Goal: Task Accomplishment & Management: Use online tool/utility

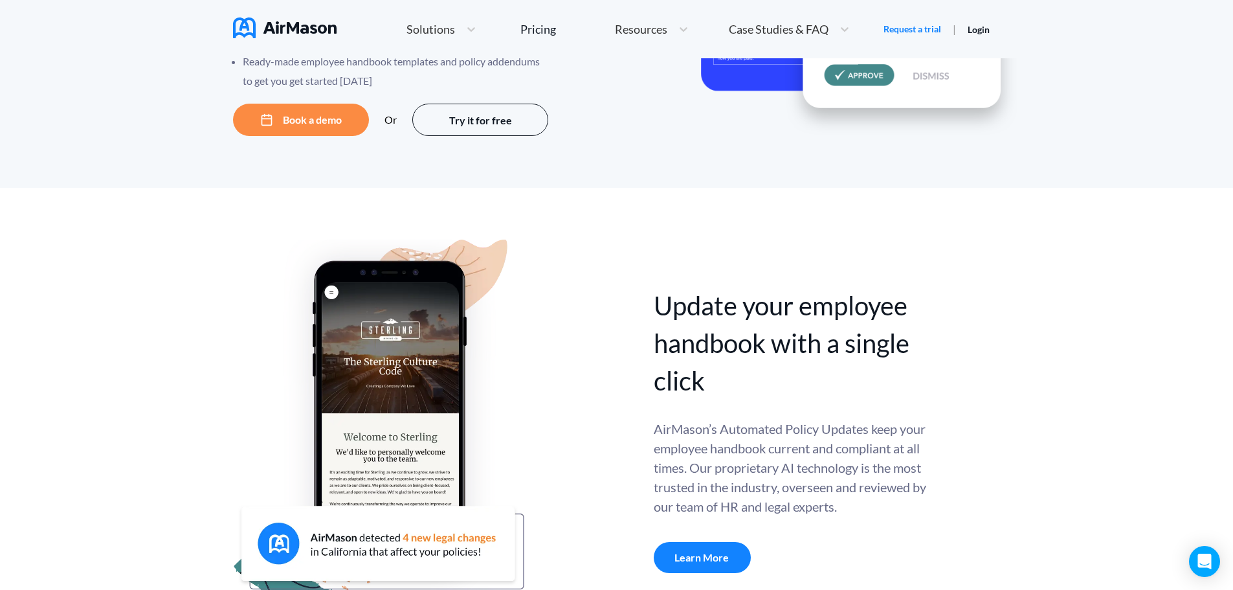
scroll to position [71, 0]
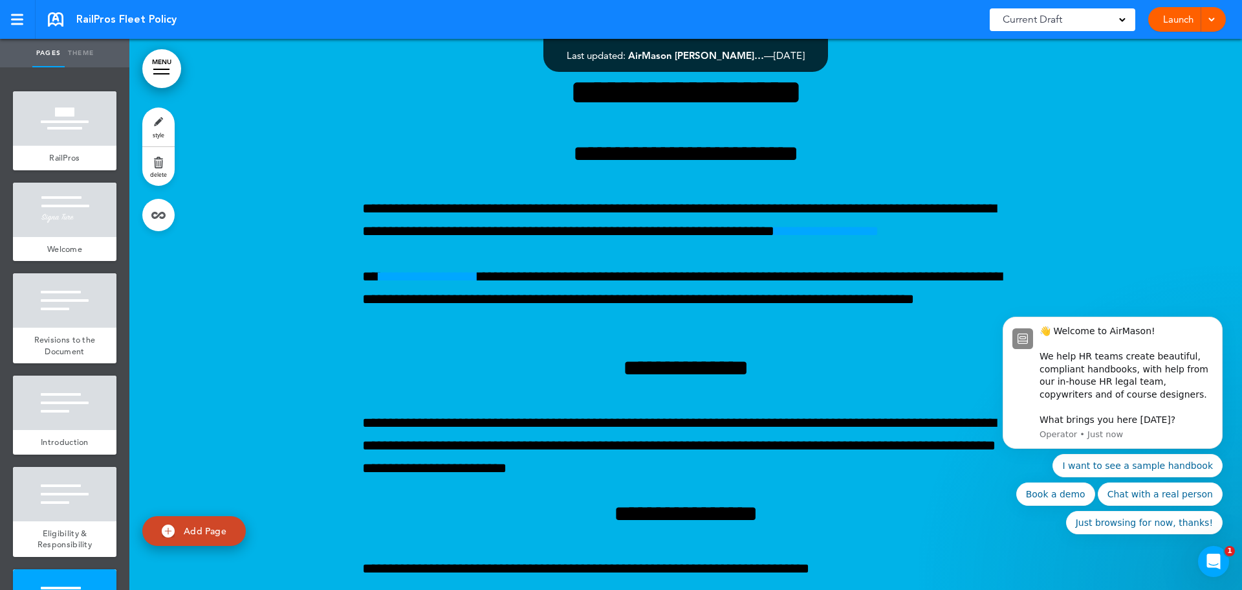
scroll to position [3171, 0]
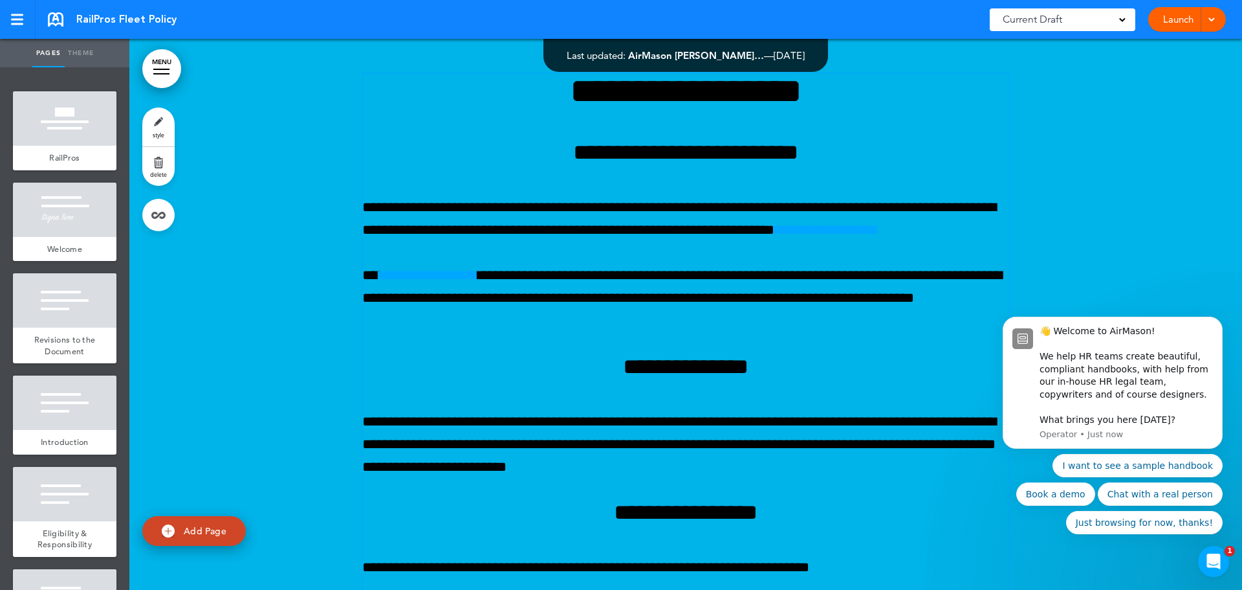
click at [478, 282] on link "**********" at bounding box center [428, 275] width 99 height 14
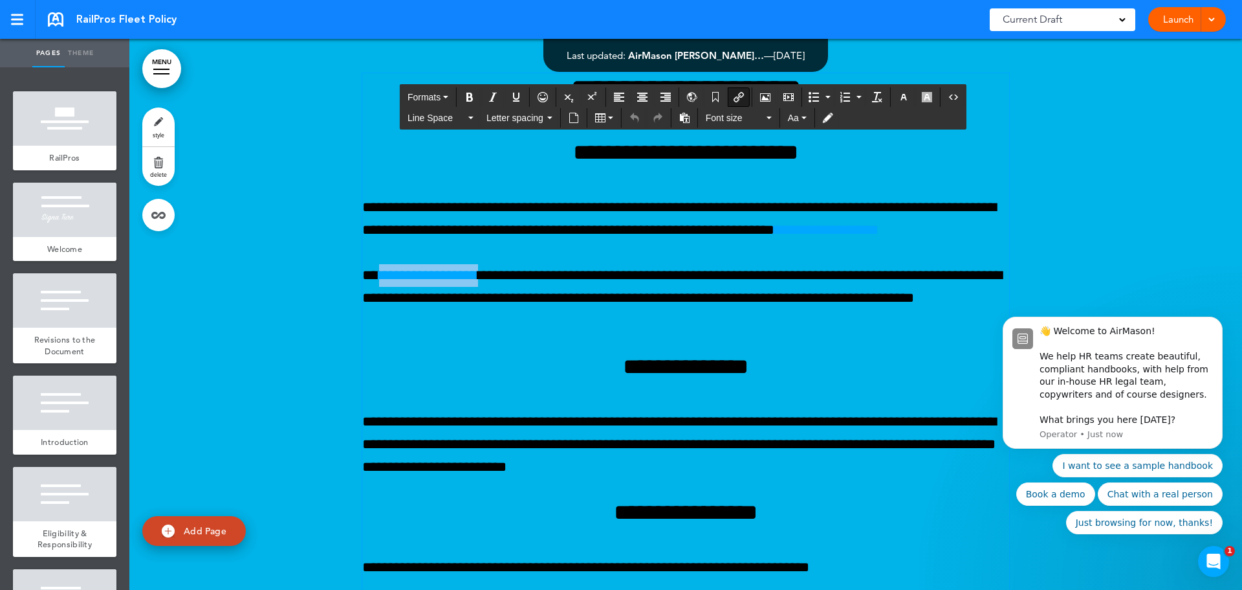
drag, startPoint x: 501, startPoint y: 300, endPoint x: 381, endPoint y: 304, distance: 119.8
click at [381, 304] on p "**********" at bounding box center [685, 298] width 647 height 69
click at [797, 119] on span "Aa" at bounding box center [793, 118] width 11 height 10
drag, startPoint x: 424, startPoint y: 292, endPoint x: 736, endPoint y: 93, distance: 370.7
click at [736, 93] on icon "Insert/edit airmason link" at bounding box center [739, 97] width 10 height 10
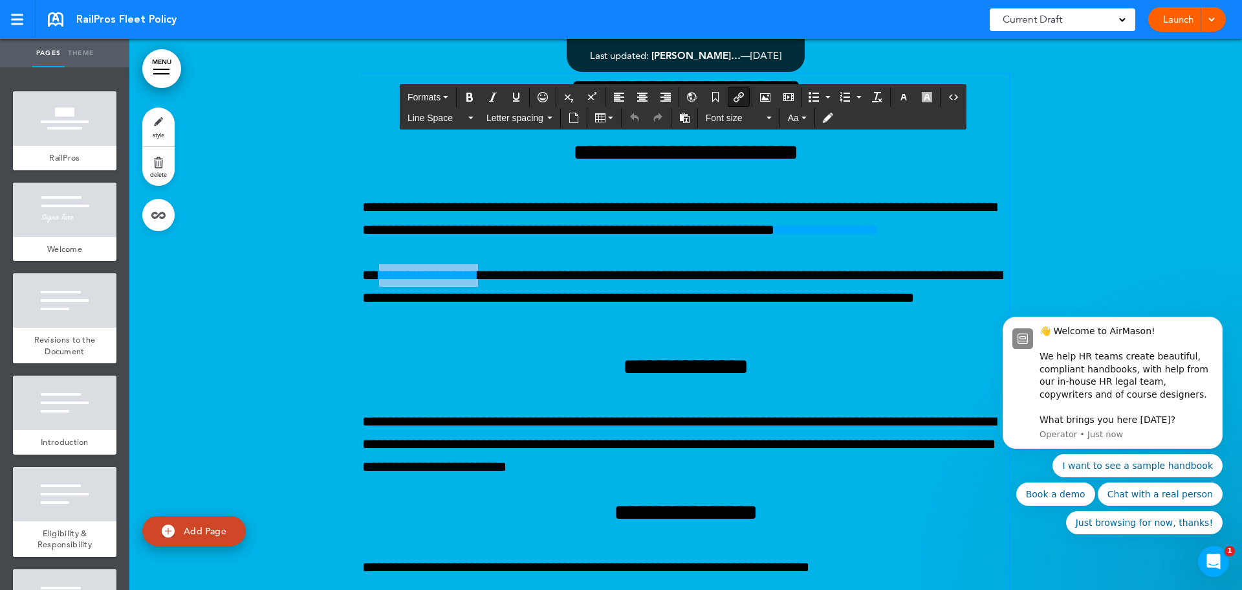
type input "**********"
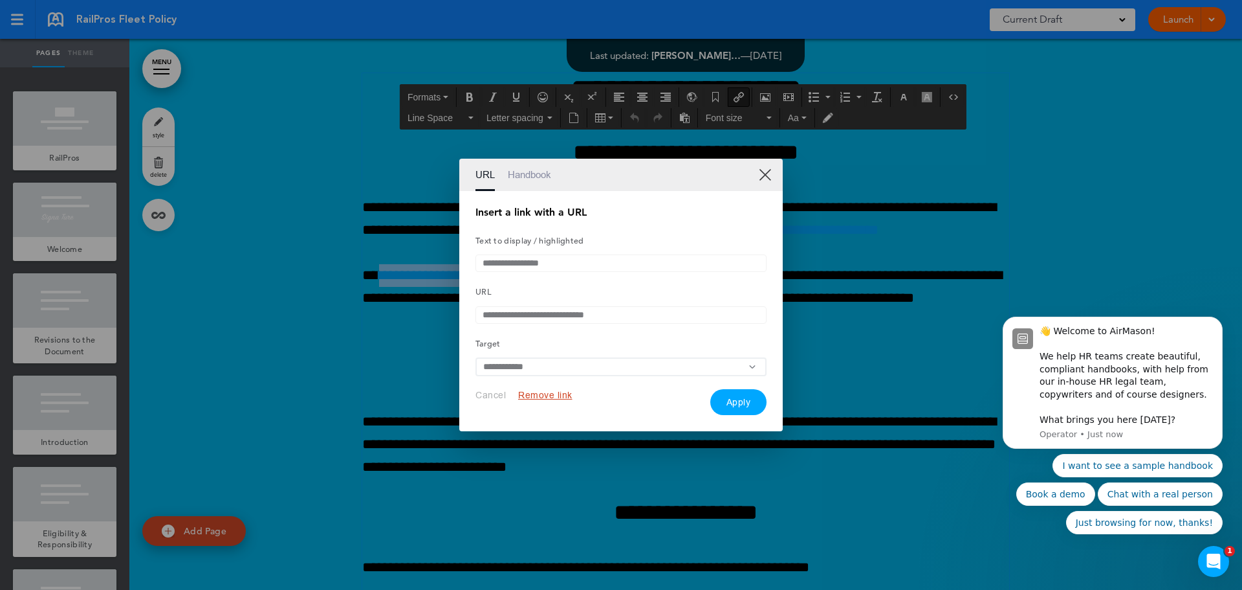
click at [546, 398] on button "Remove link" at bounding box center [545, 395] width 54 height 12
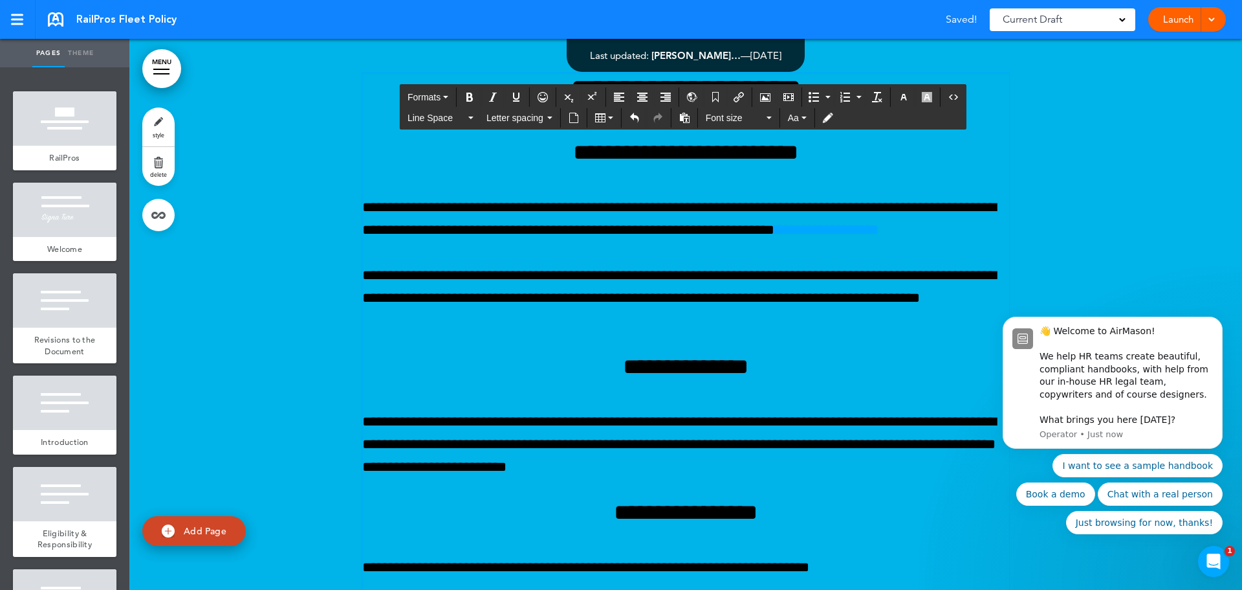
click at [543, 378] on h4 "**********" at bounding box center [685, 366] width 647 height 23
click at [1219, 324] on icon "Dismiss notification" at bounding box center [1219, 320] width 7 height 7
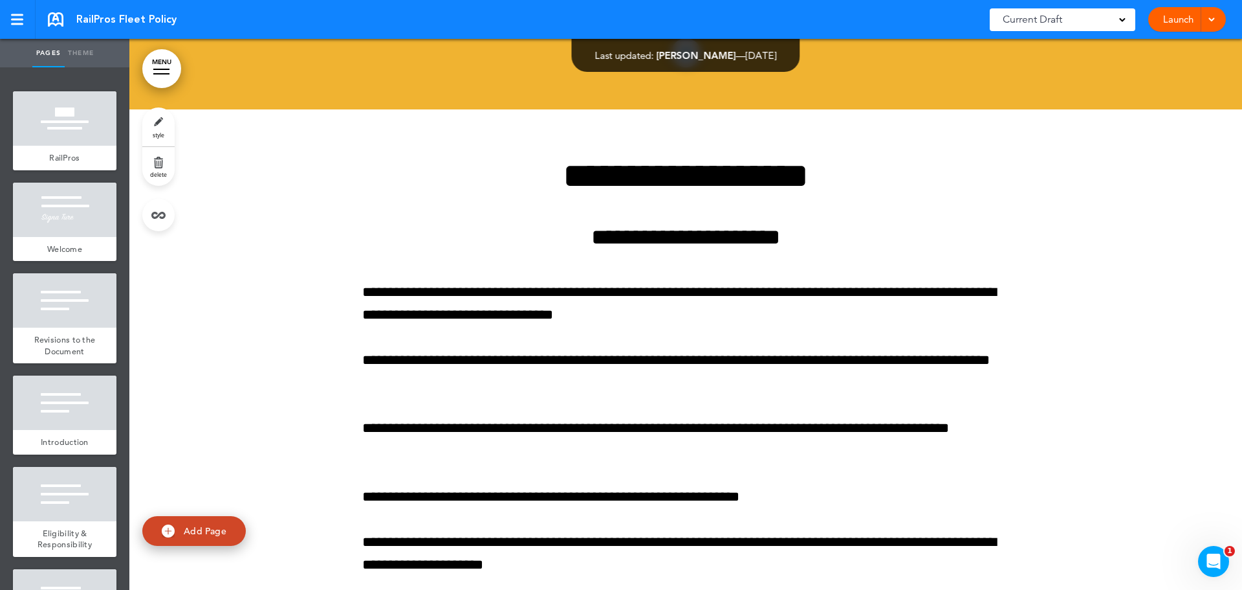
scroll to position [14157, 0]
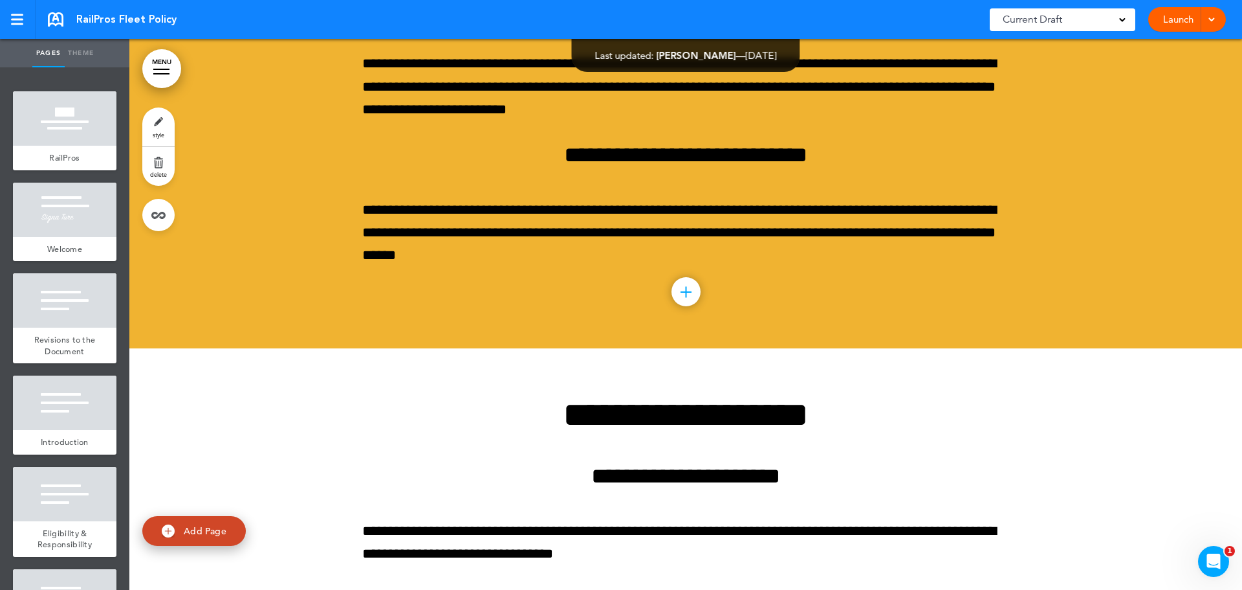
click at [1189, 18] on link "Launch" at bounding box center [1178, 19] width 41 height 25
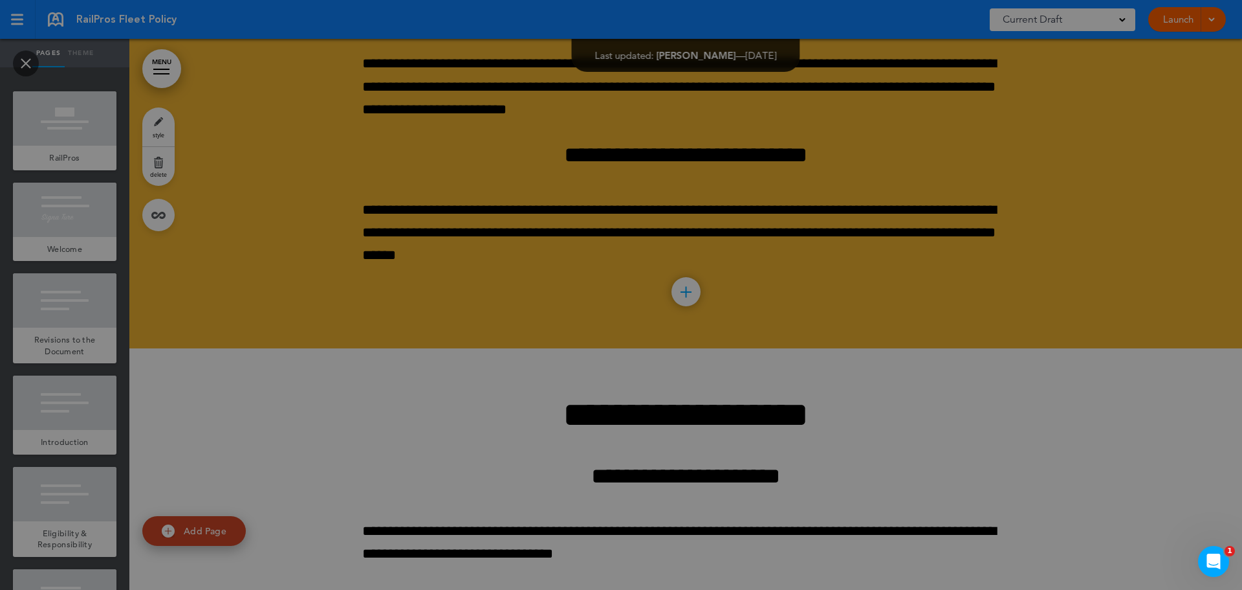
scroll to position [0, 0]
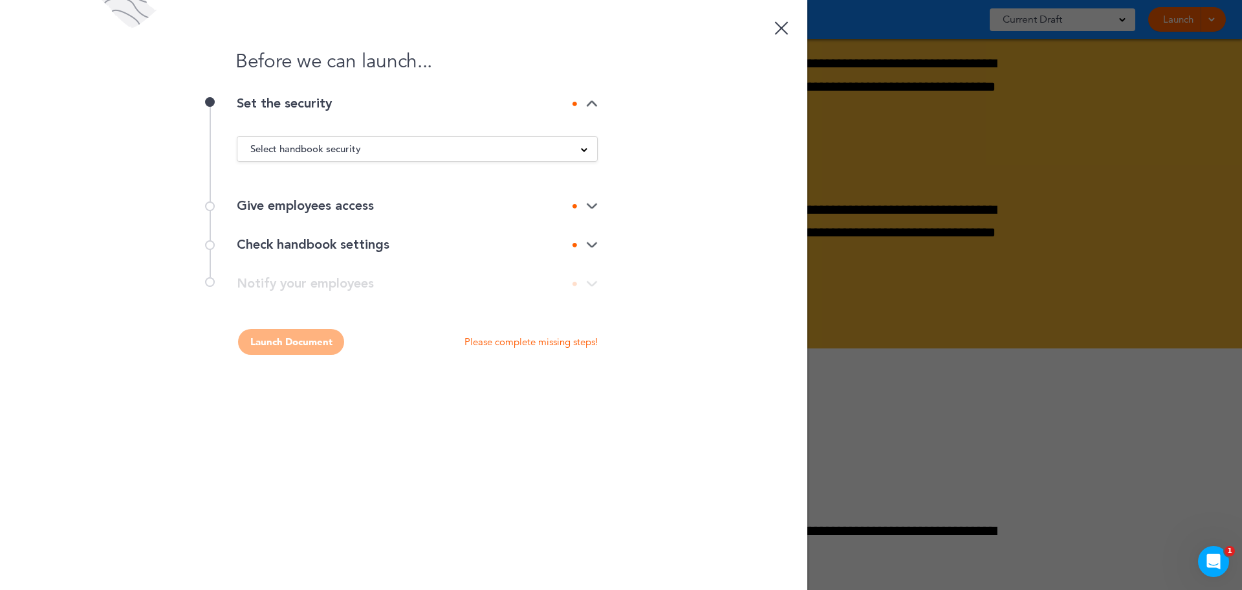
click at [580, 150] on div "Select handbook security" at bounding box center [417, 149] width 360 height 14
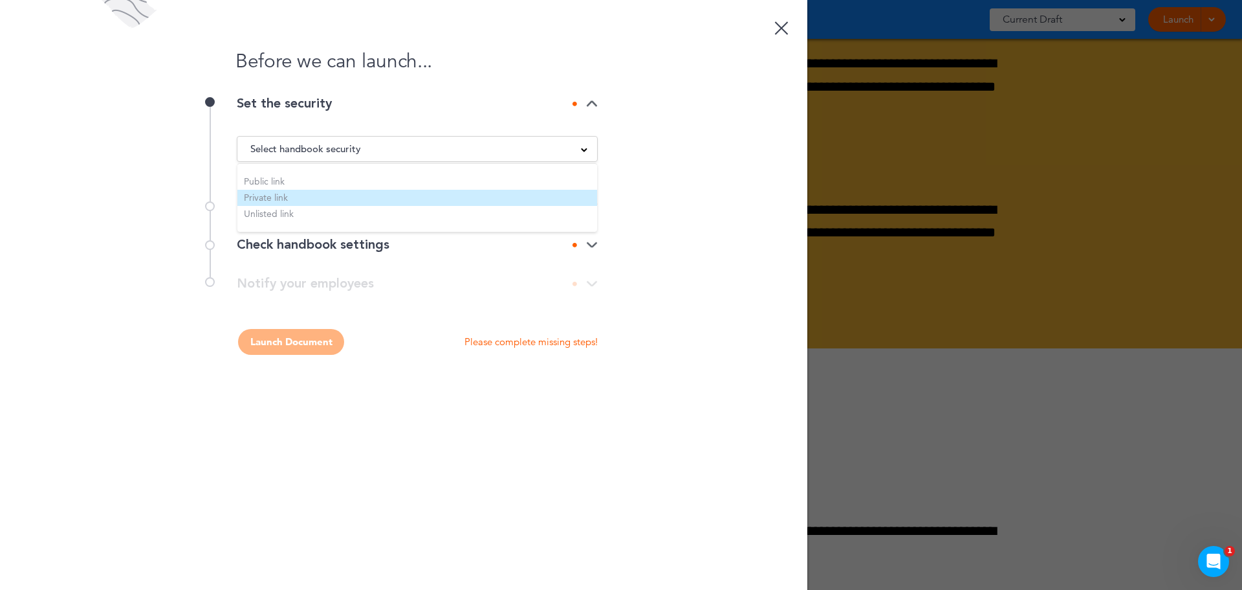
click at [263, 197] on li "Private link" at bounding box center [417, 198] width 360 height 16
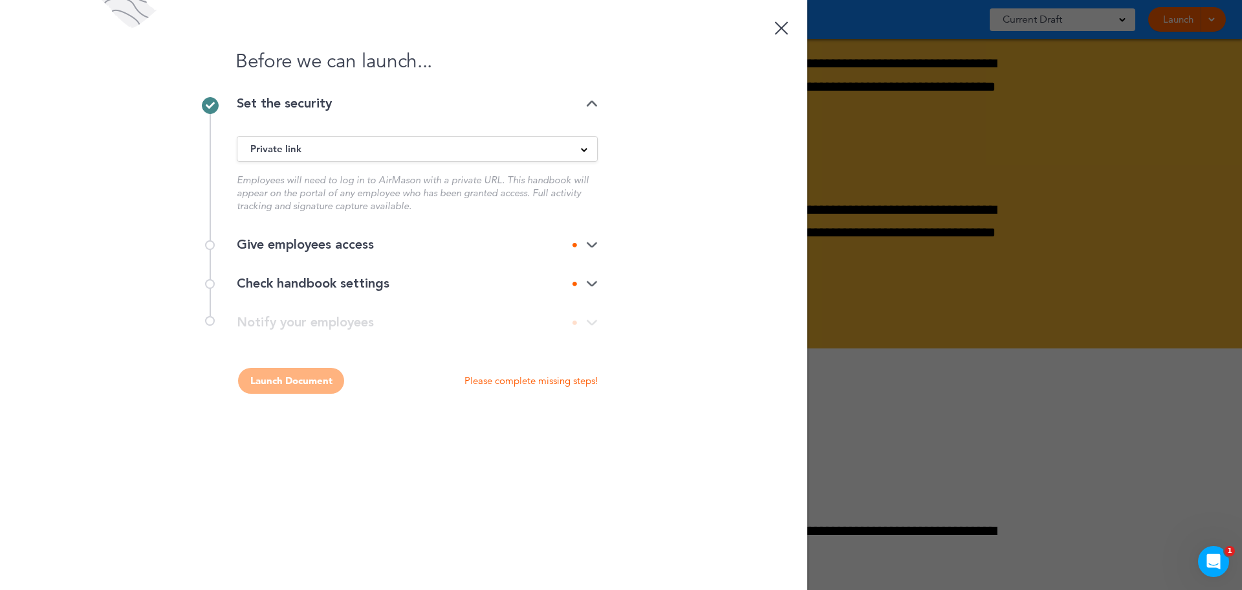
click at [591, 243] on img at bounding box center [592, 245] width 12 height 8
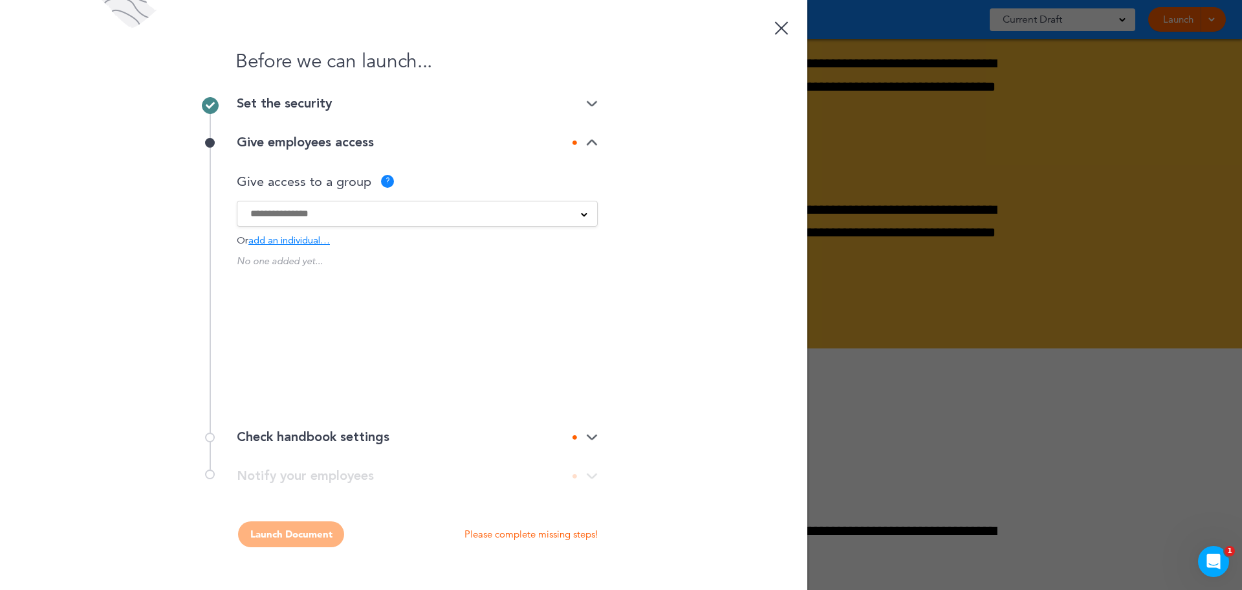
click at [579, 214] on div at bounding box center [417, 213] width 360 height 14
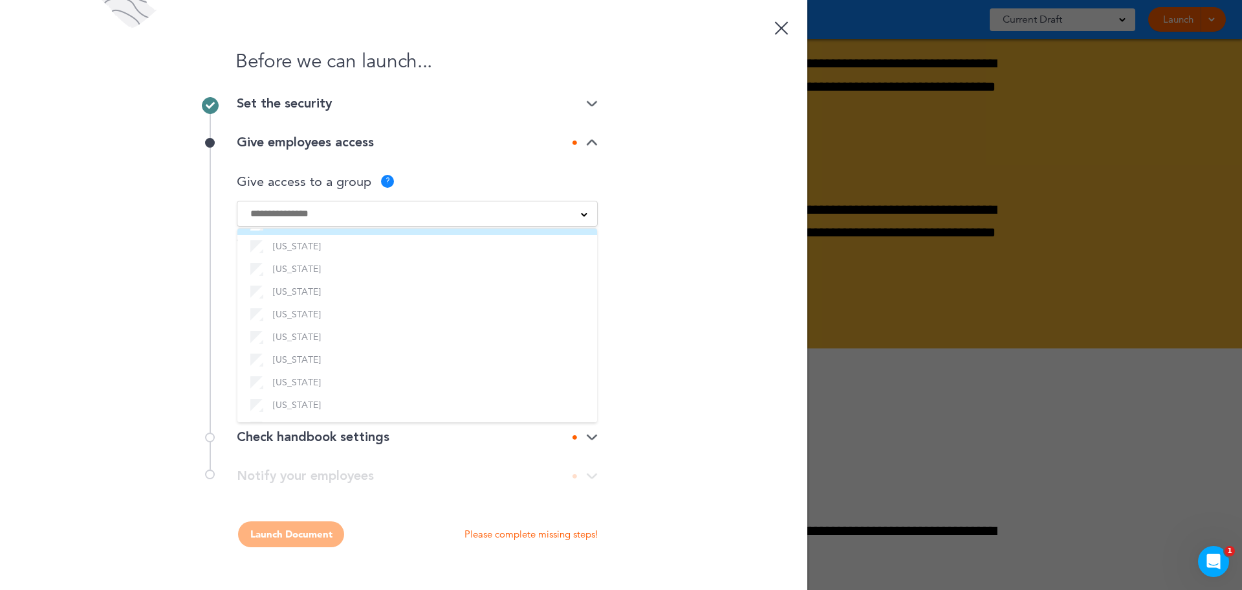
scroll to position [505, 0]
click at [407, 209] on input at bounding box center [408, 213] width 317 height 14
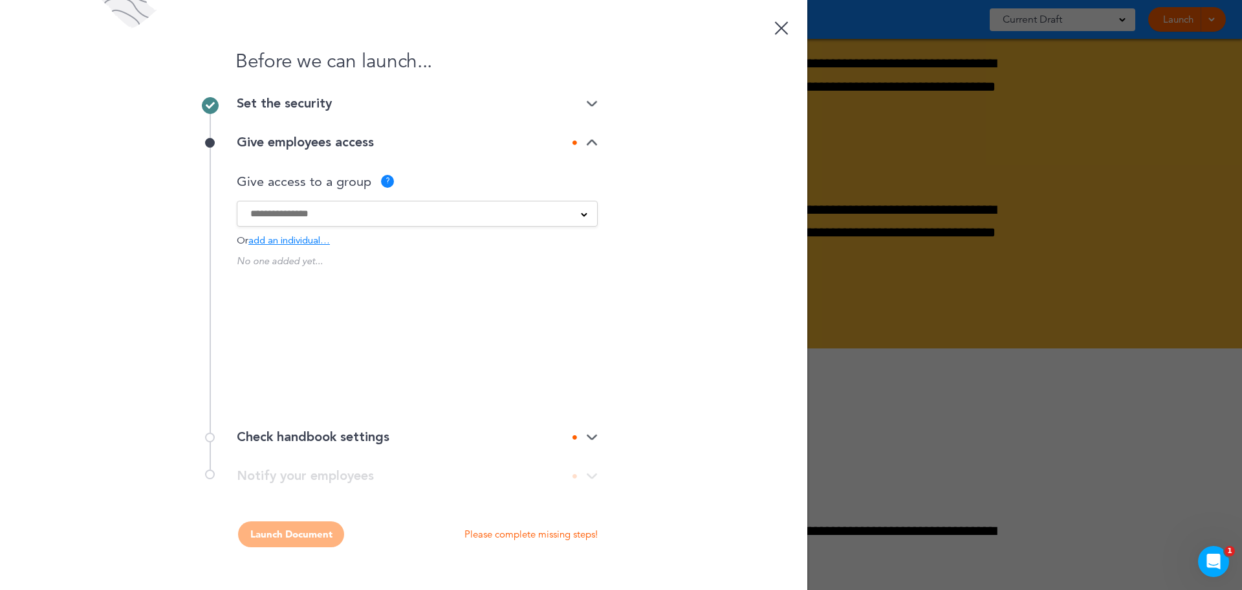
click at [407, 210] on input at bounding box center [408, 213] width 317 height 14
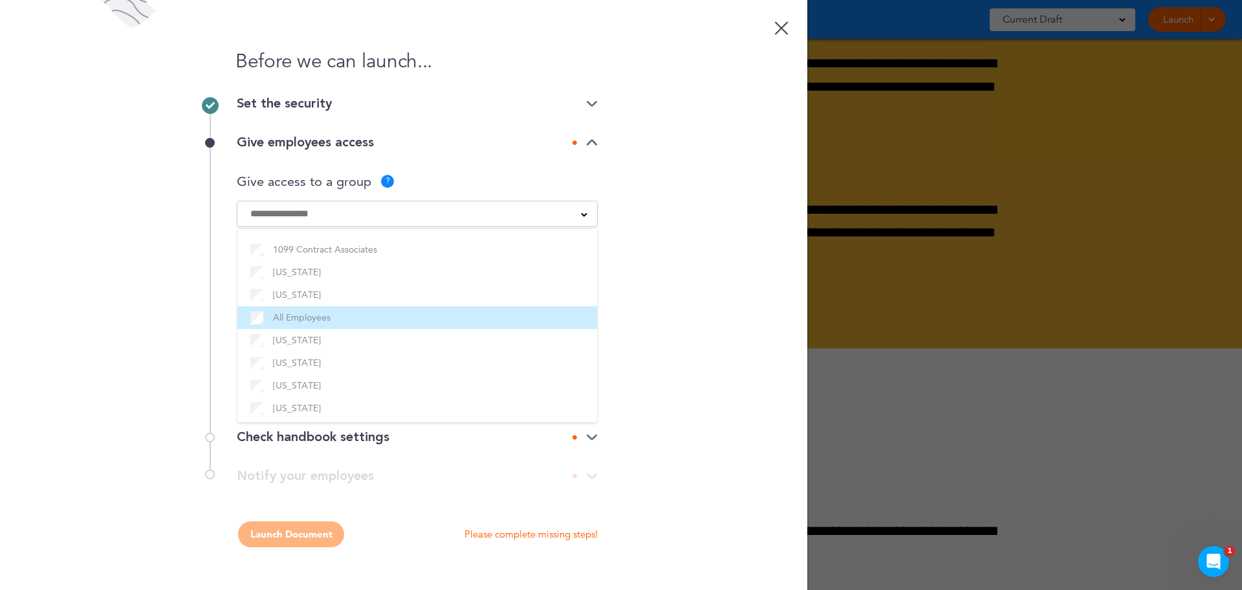
click at [302, 316] on label "All Employees" at bounding box center [417, 317] width 334 height 16
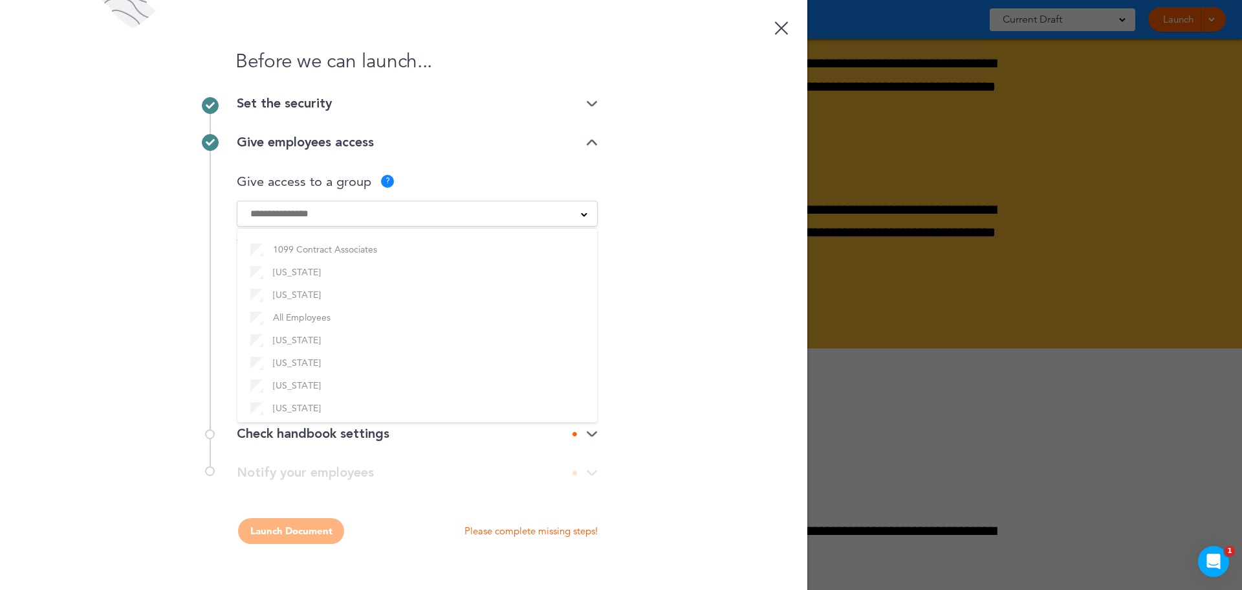
click at [692, 283] on div "Before we can launch... Set the security Private link Public link Private link …" at bounding box center [404, 295] width 808 height 590
click at [582, 271] on div at bounding box center [578, 270] width 13 height 13
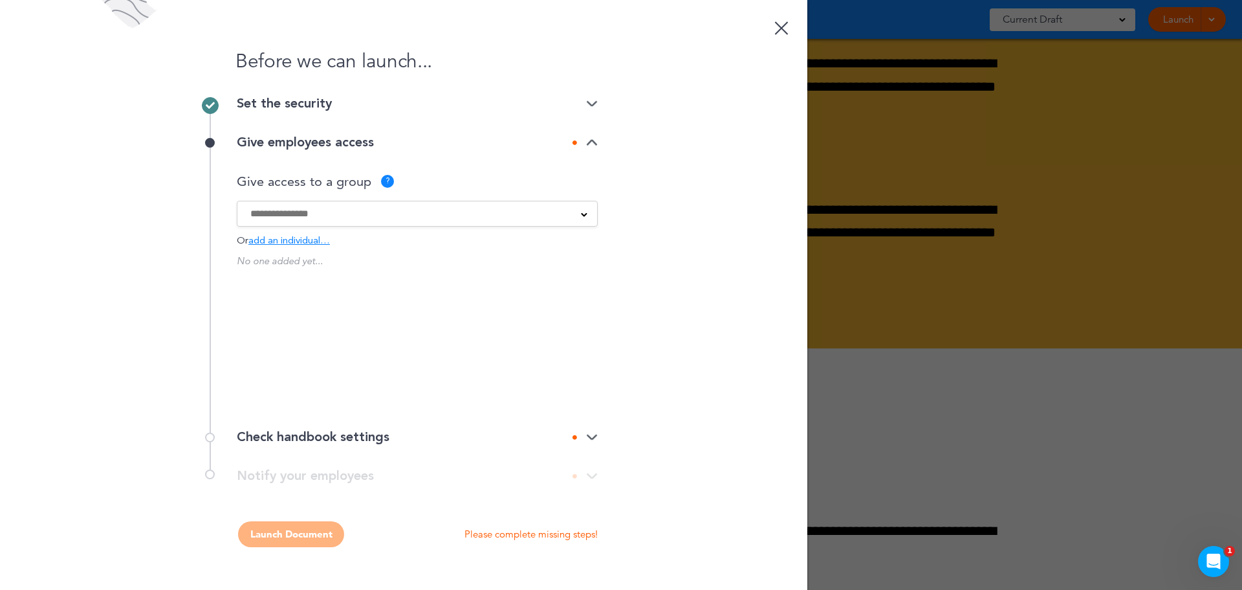
click at [789, 20] on link at bounding box center [782, 26] width 26 height 26
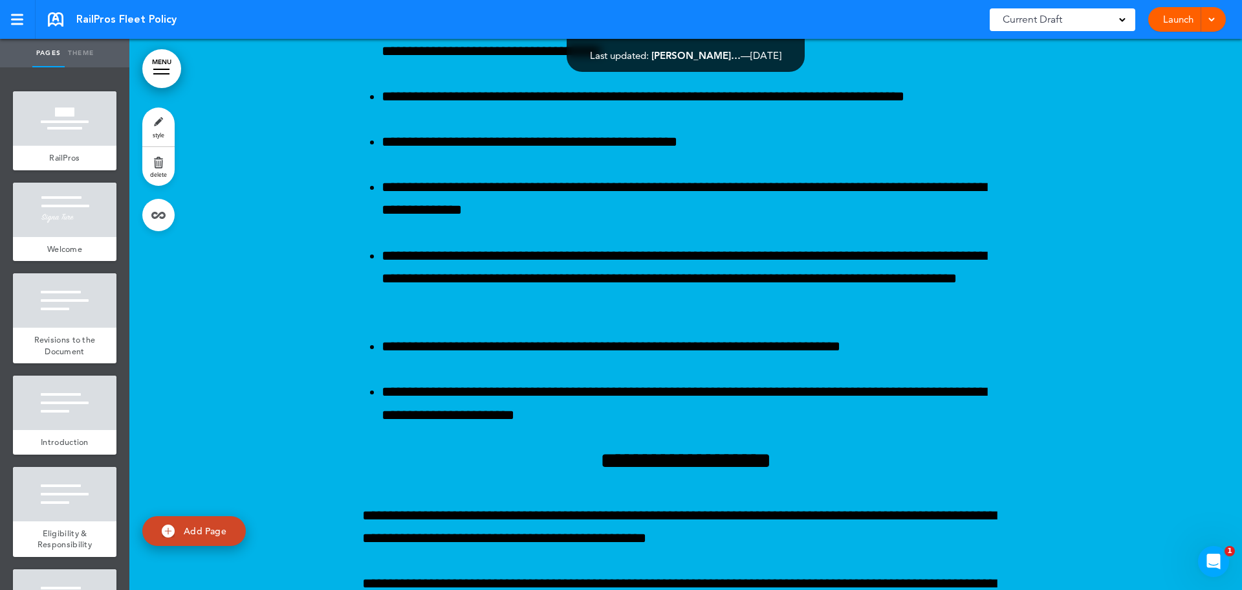
scroll to position [4724, 0]
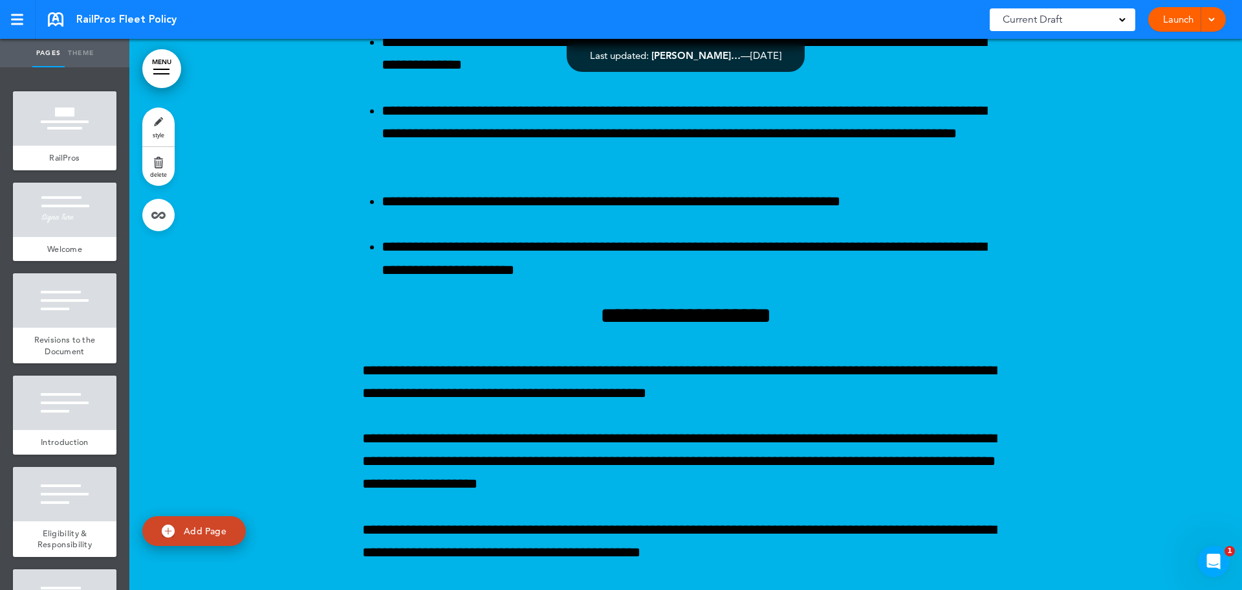
click at [1170, 17] on link "Launch" at bounding box center [1178, 19] width 41 height 25
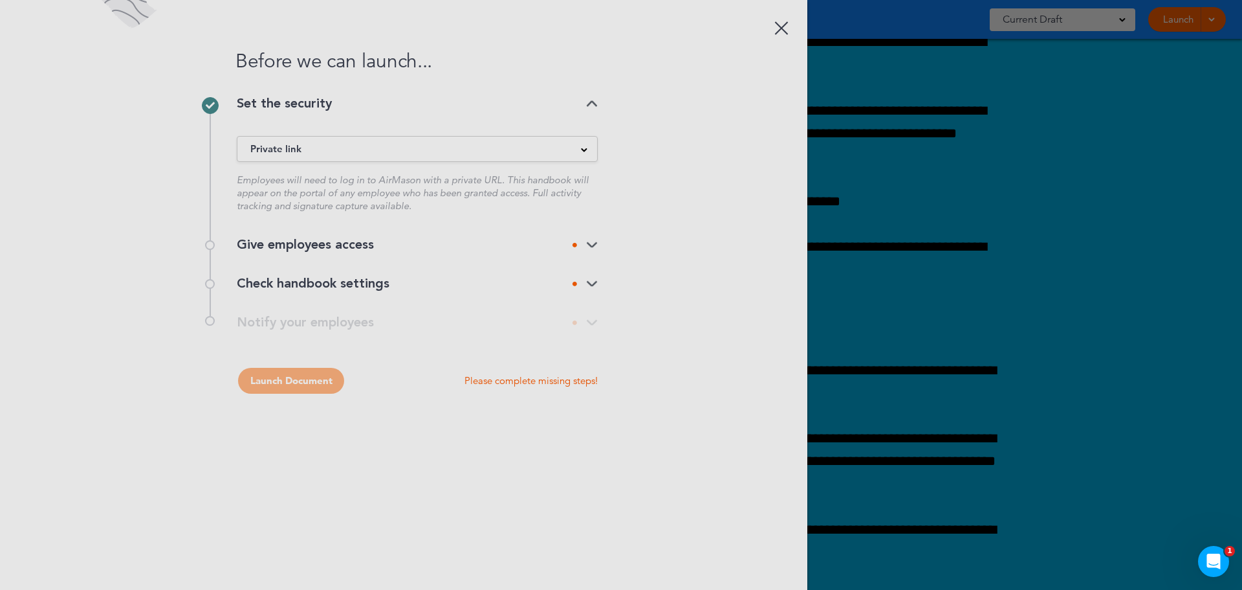
scroll to position [0, 0]
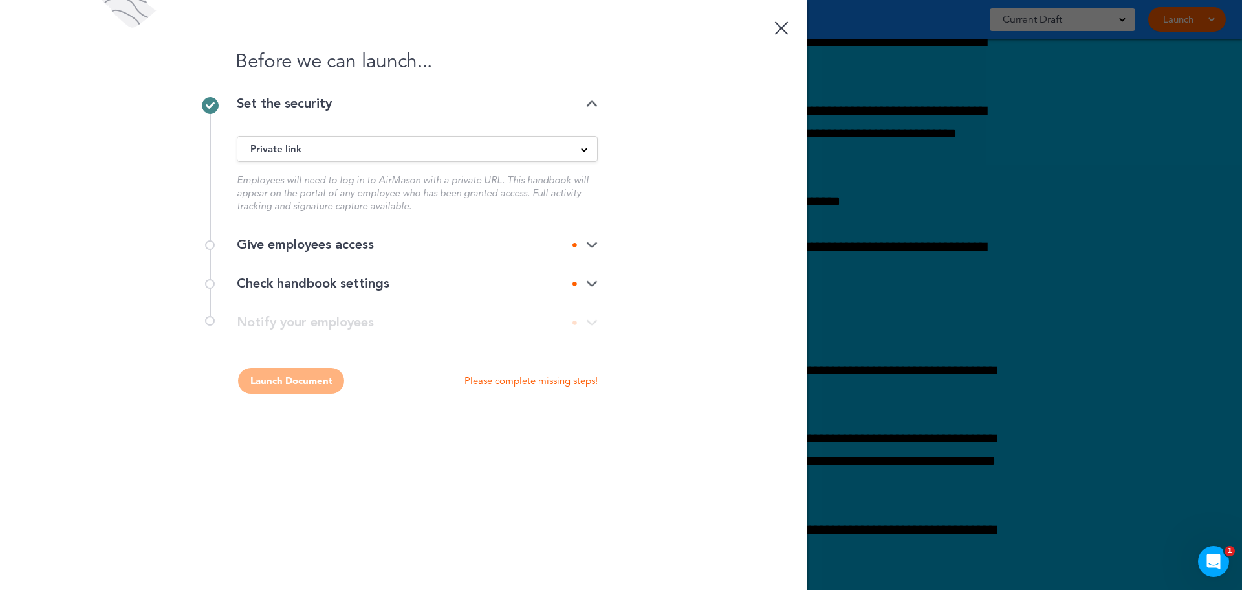
click at [382, 241] on div "Give employees access" at bounding box center [417, 244] width 361 height 13
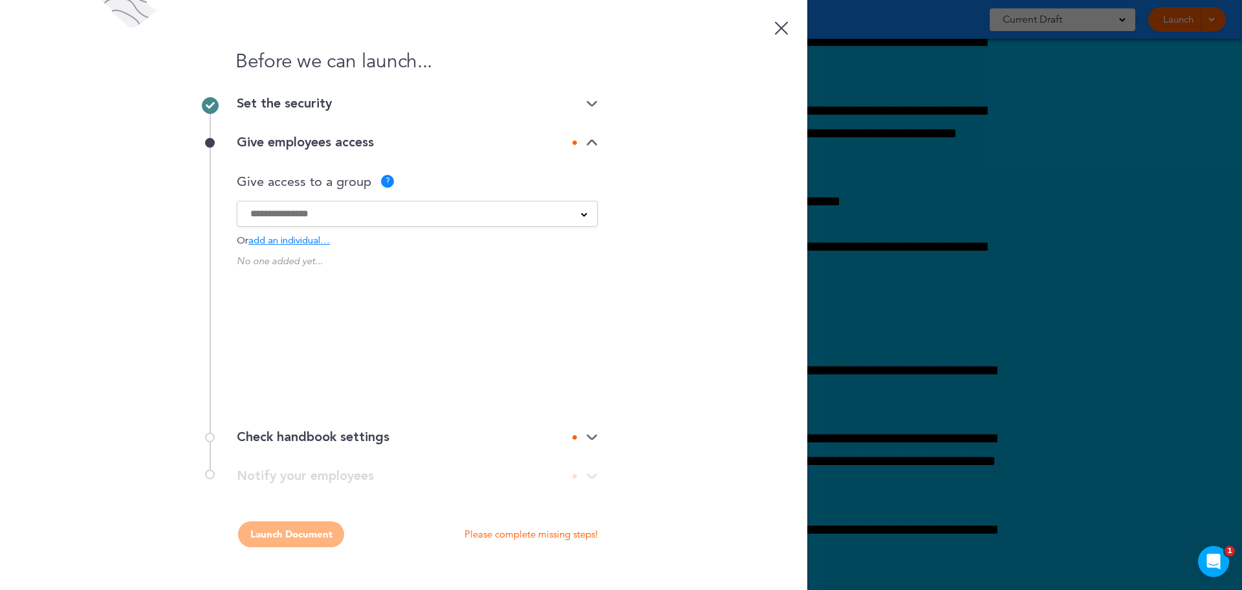
click at [392, 215] on input at bounding box center [408, 213] width 317 height 14
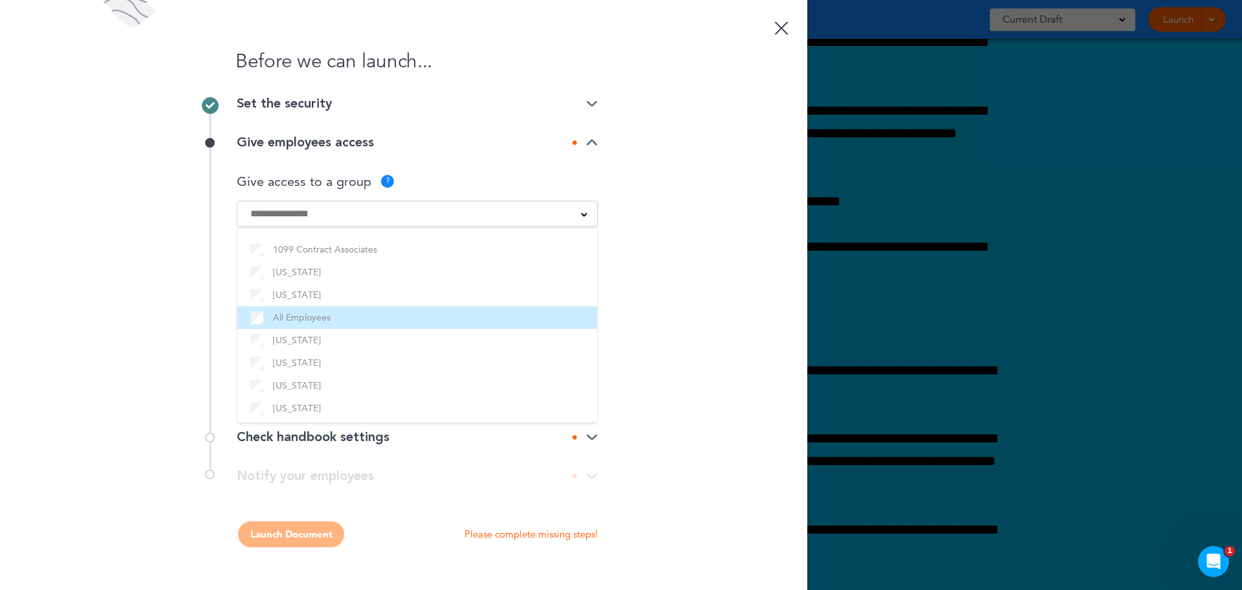
click at [291, 320] on label "All Employees" at bounding box center [417, 317] width 334 height 16
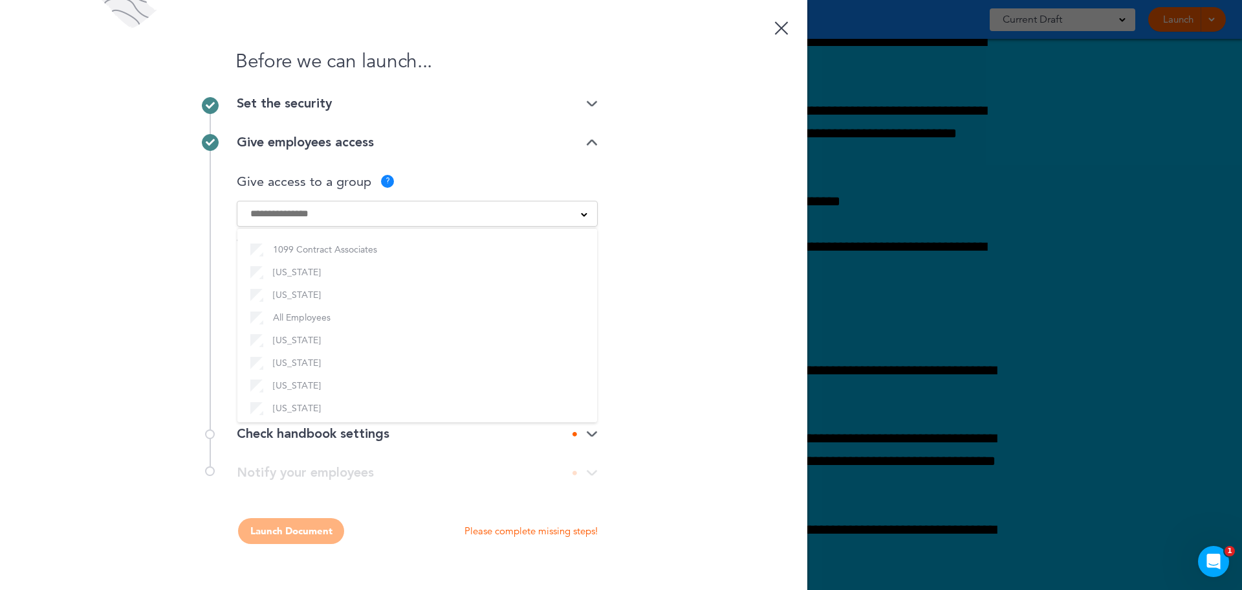
click at [701, 245] on div "Before we can launch... Set the security Private link Public link Private link …" at bounding box center [404, 295] width 808 height 590
click at [593, 430] on img at bounding box center [592, 434] width 12 height 8
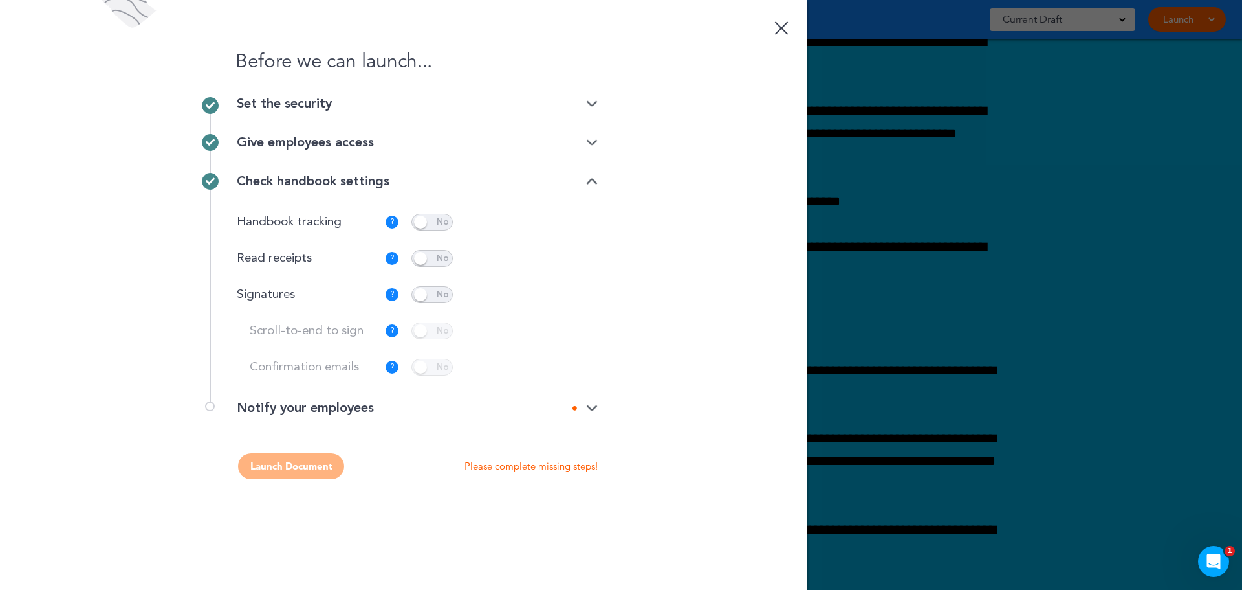
click at [443, 289] on span at bounding box center [432, 294] width 41 height 17
click at [547, 299] on p "Customize" at bounding box center [557, 295] width 44 height 8
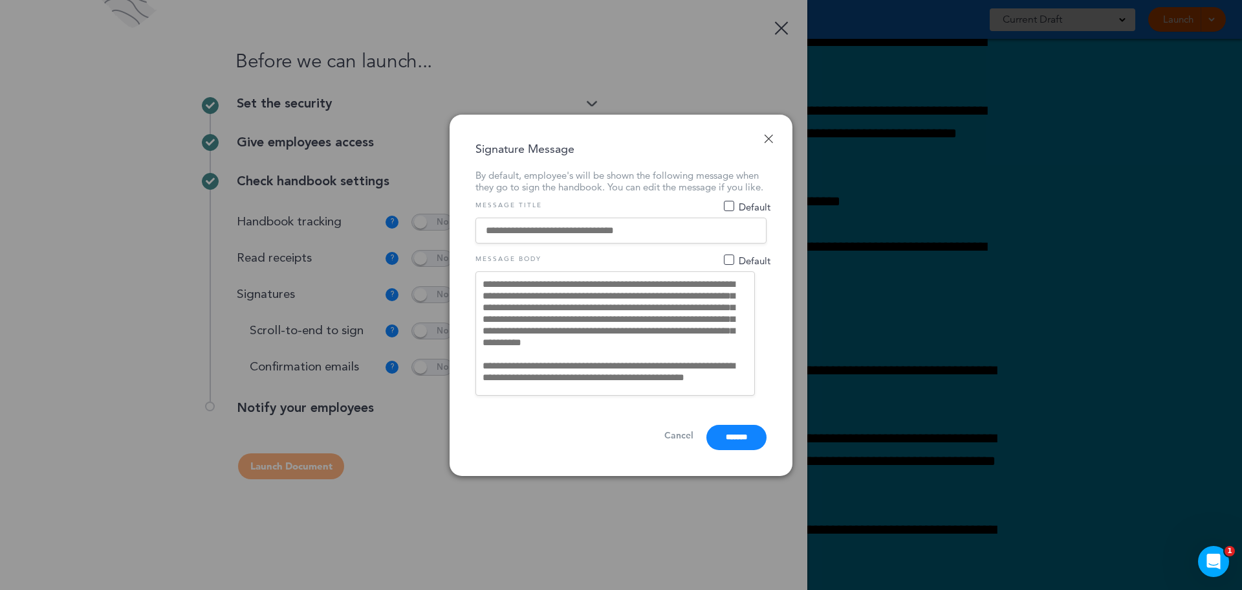
drag, startPoint x: 641, startPoint y: 233, endPoint x: 574, endPoint y: 236, distance: 66.7
click at [574, 236] on input at bounding box center [621, 230] width 291 height 26
click at [731, 208] on span "Default" at bounding box center [729, 206] width 10 height 10
drag, startPoint x: 660, startPoint y: 237, endPoint x: 545, endPoint y: 239, distance: 115.2
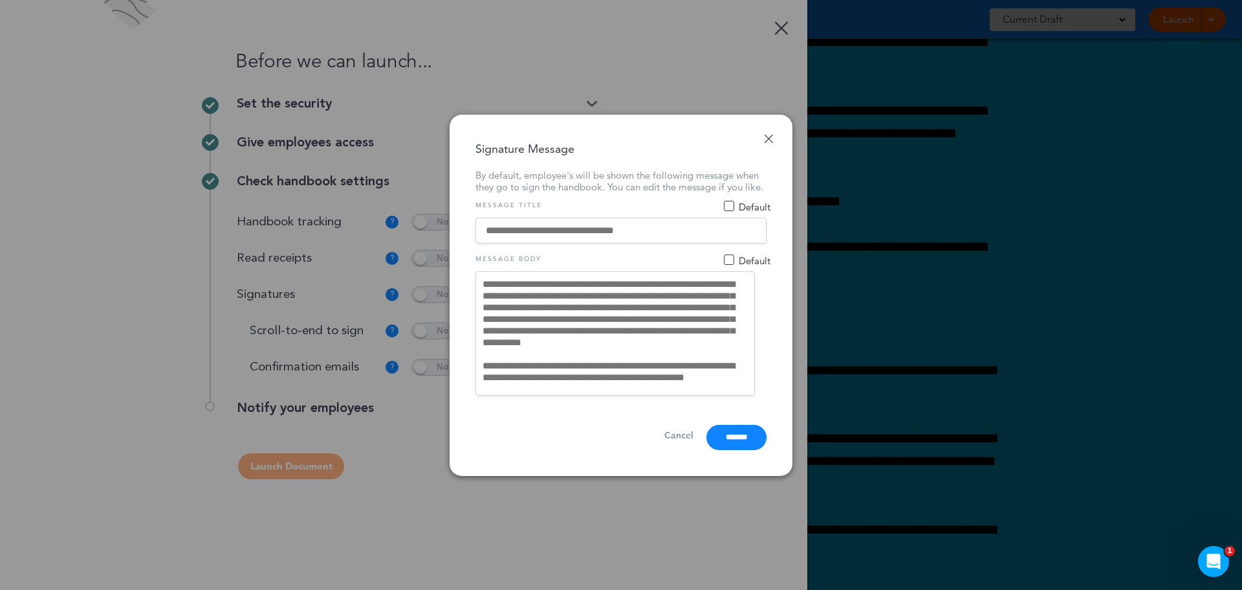
click at [545, 239] on input at bounding box center [621, 230] width 291 height 26
drag, startPoint x: 540, startPoint y: 234, endPoint x: 726, endPoint y: 230, distance: 186.4
click at [725, 230] on input at bounding box center [621, 230] width 291 height 26
click at [727, 230] on input at bounding box center [621, 230] width 291 height 26
click at [723, 231] on input at bounding box center [621, 230] width 291 height 26
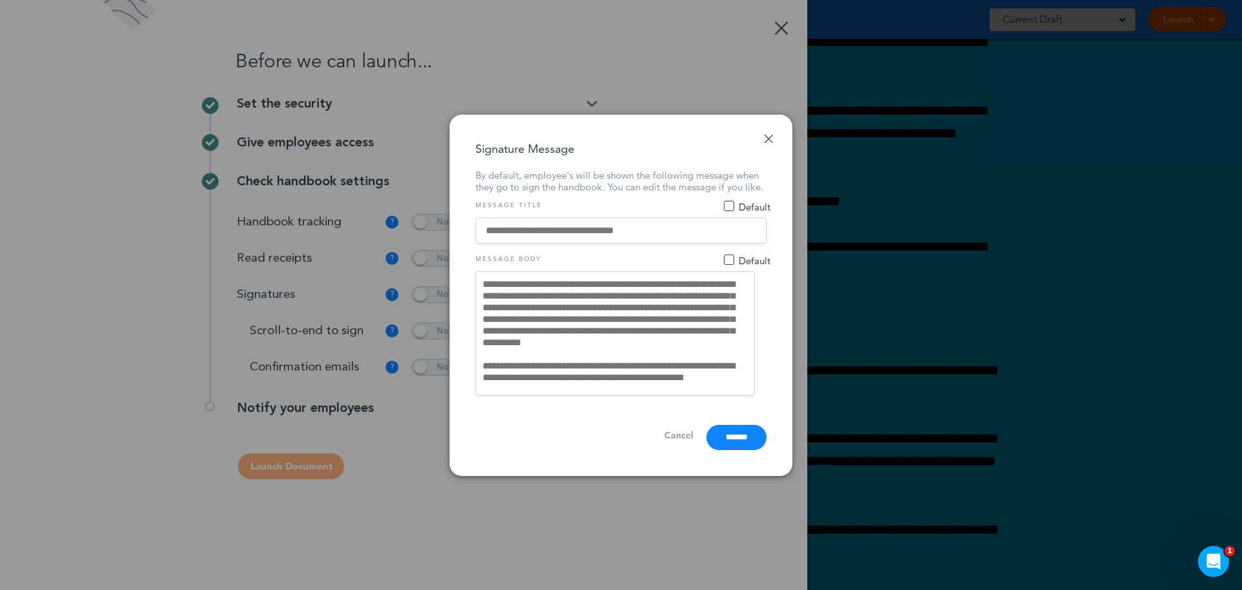
click at [714, 231] on input at bounding box center [621, 230] width 291 height 26
click at [711, 231] on input at bounding box center [621, 230] width 291 height 26
click at [677, 232] on input at bounding box center [621, 230] width 291 height 26
click at [498, 277] on textarea "**********" at bounding box center [616, 333] width 280 height 124
click at [625, 223] on input at bounding box center [621, 230] width 291 height 26
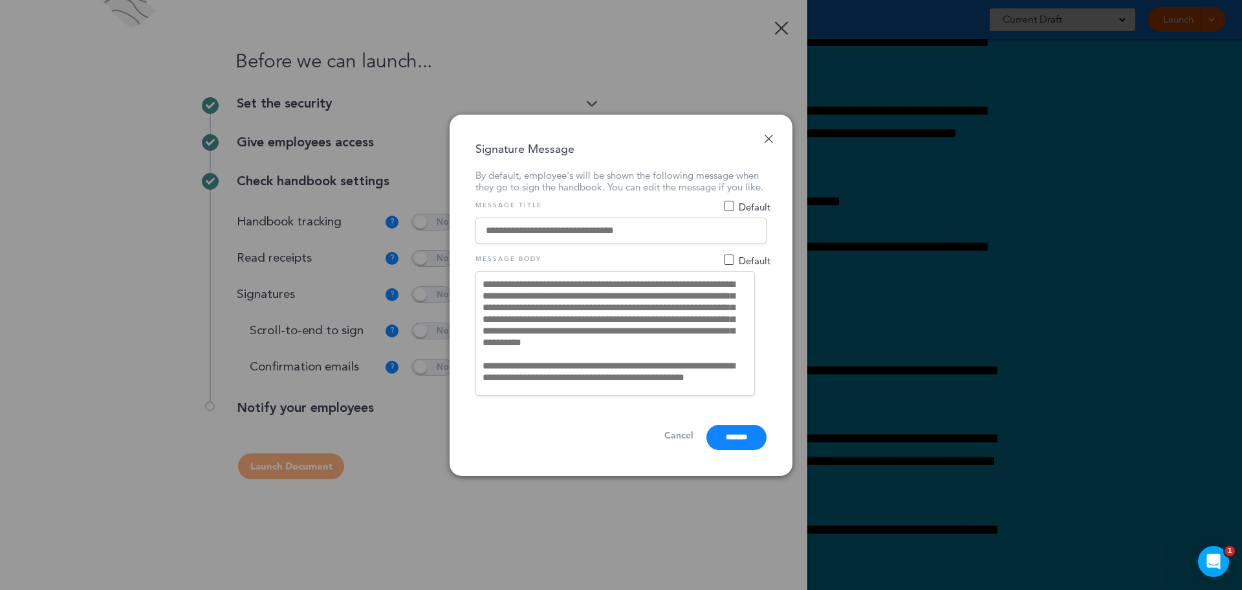
click at [626, 225] on input at bounding box center [621, 230] width 291 height 26
click at [628, 225] on input at bounding box center [621, 230] width 291 height 26
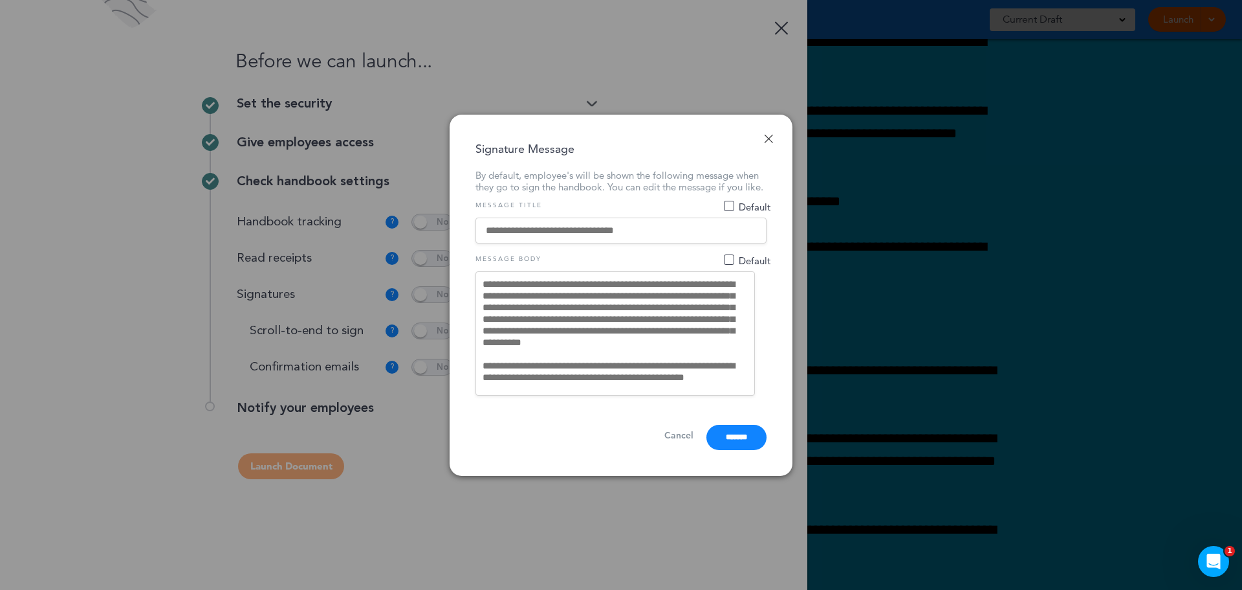
click at [628, 225] on input at bounding box center [621, 230] width 291 height 26
click at [628, 226] on input at bounding box center [621, 230] width 291 height 26
click at [769, 134] on link "Done" at bounding box center [768, 138] width 9 height 9
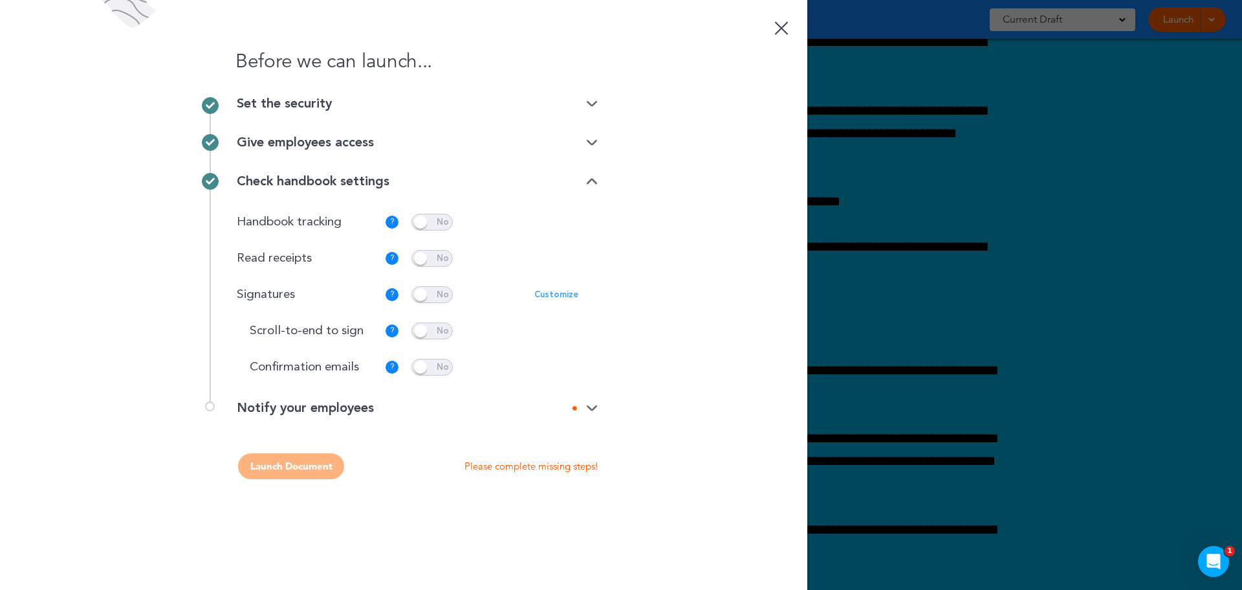
click at [547, 294] on p "Customize" at bounding box center [557, 295] width 44 height 8
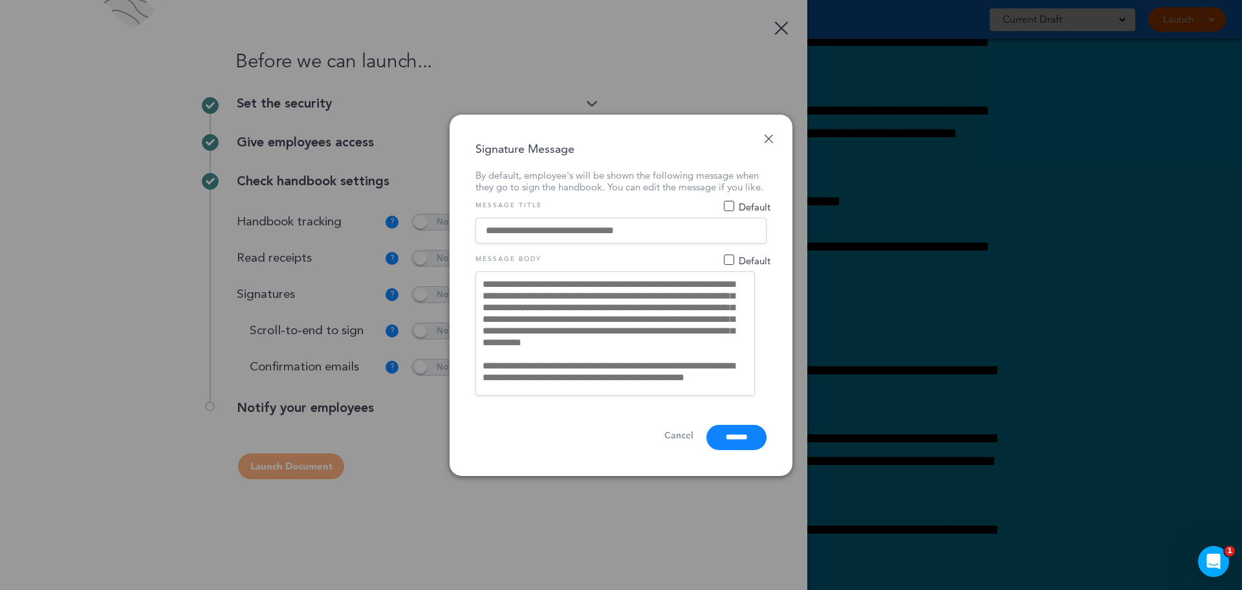
drag, startPoint x: 635, startPoint y: 219, endPoint x: 540, endPoint y: 226, distance: 94.7
click at [540, 226] on form "**********" at bounding box center [621, 325] width 291 height 249
click at [538, 226] on input at bounding box center [621, 230] width 291 height 26
type input "****"
click at [529, 232] on input "****" at bounding box center [621, 230] width 291 height 26
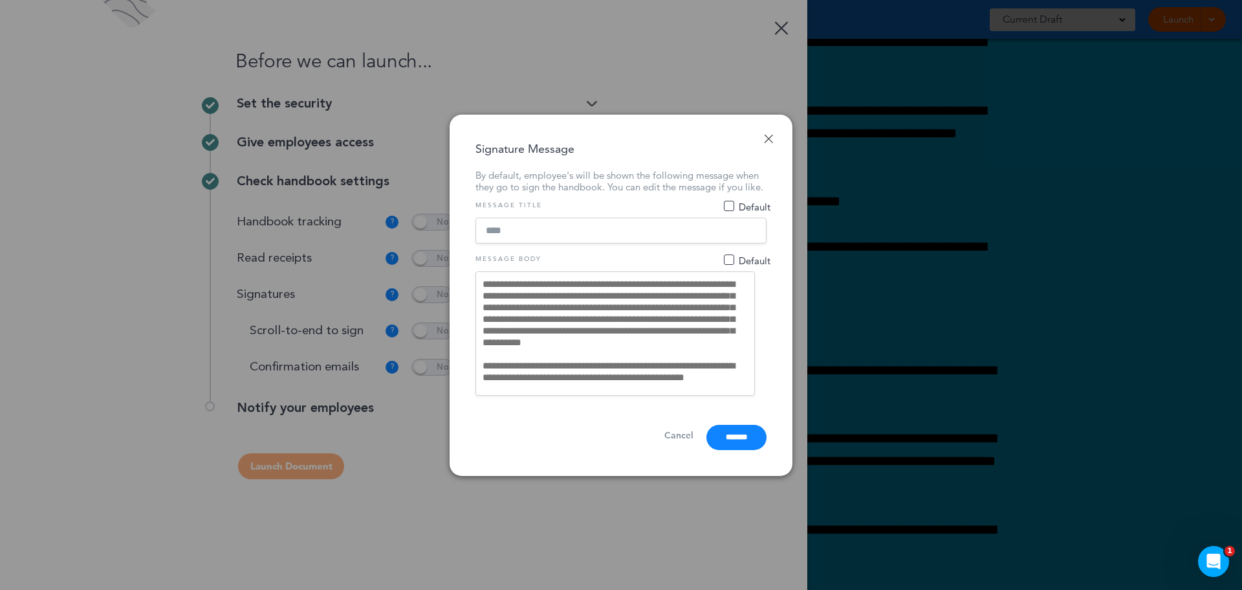
click at [529, 232] on input "****" at bounding box center [621, 230] width 291 height 26
click at [484, 232] on input at bounding box center [621, 230] width 291 height 26
type input "**********"
click at [724, 263] on span "Default" at bounding box center [729, 259] width 10 height 10
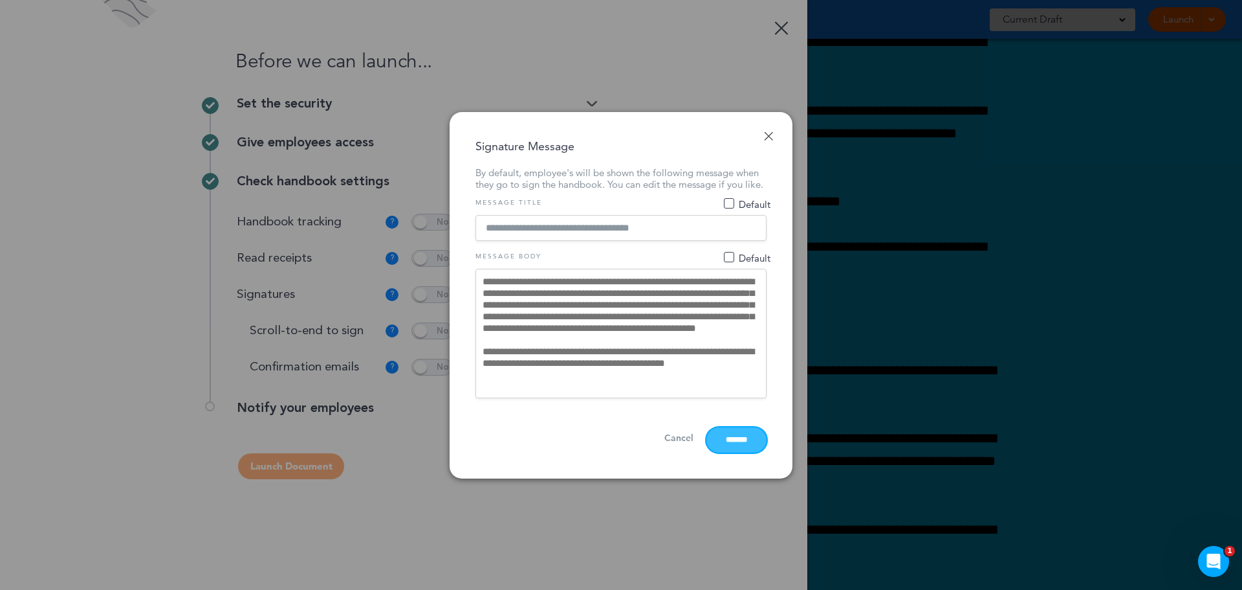
click at [722, 437] on input "*******" at bounding box center [737, 439] width 60 height 25
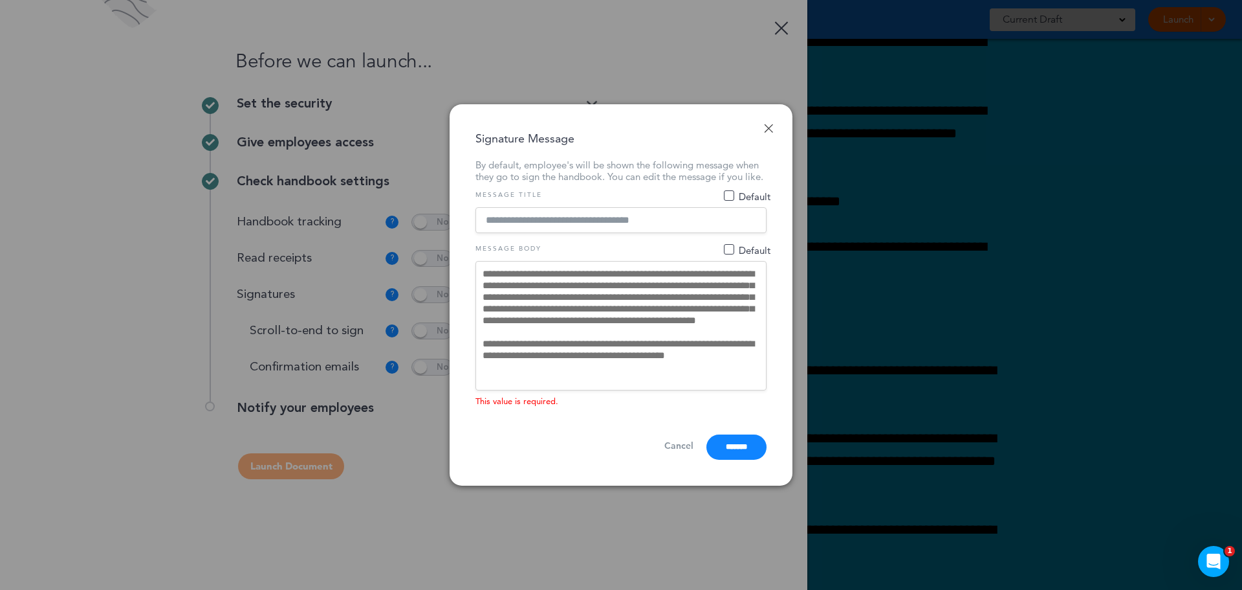
click at [725, 253] on span "Default" at bounding box center [748, 249] width 46 height 8
type textarea "**********"
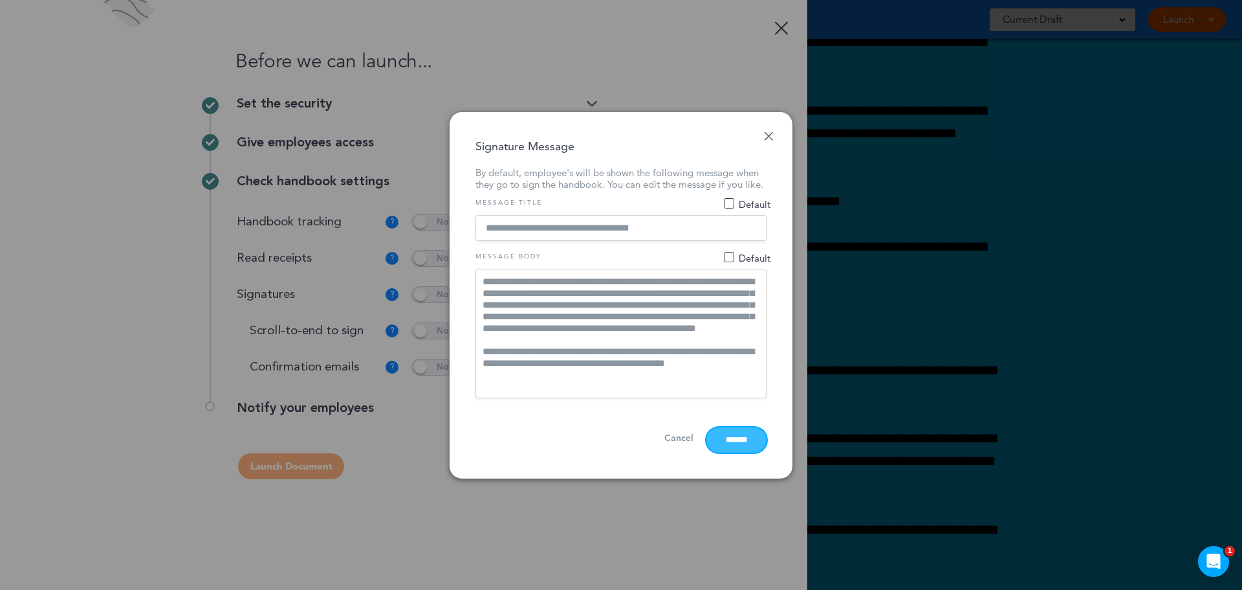
click at [720, 443] on input "*******" at bounding box center [737, 439] width 60 height 25
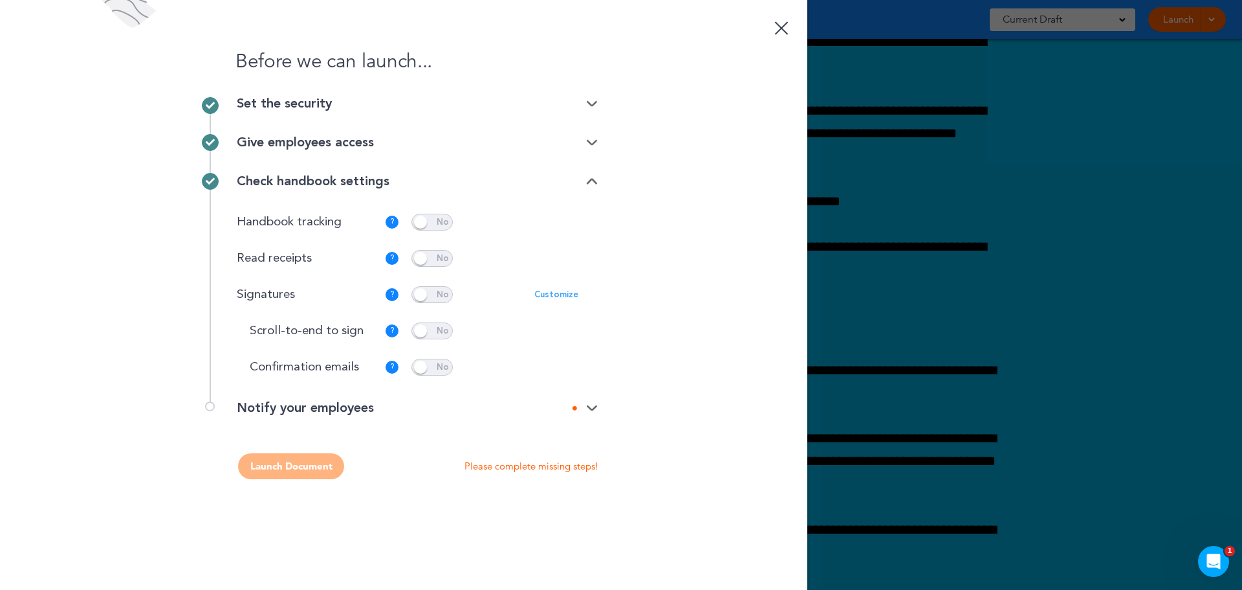
click at [589, 404] on img at bounding box center [592, 408] width 12 height 8
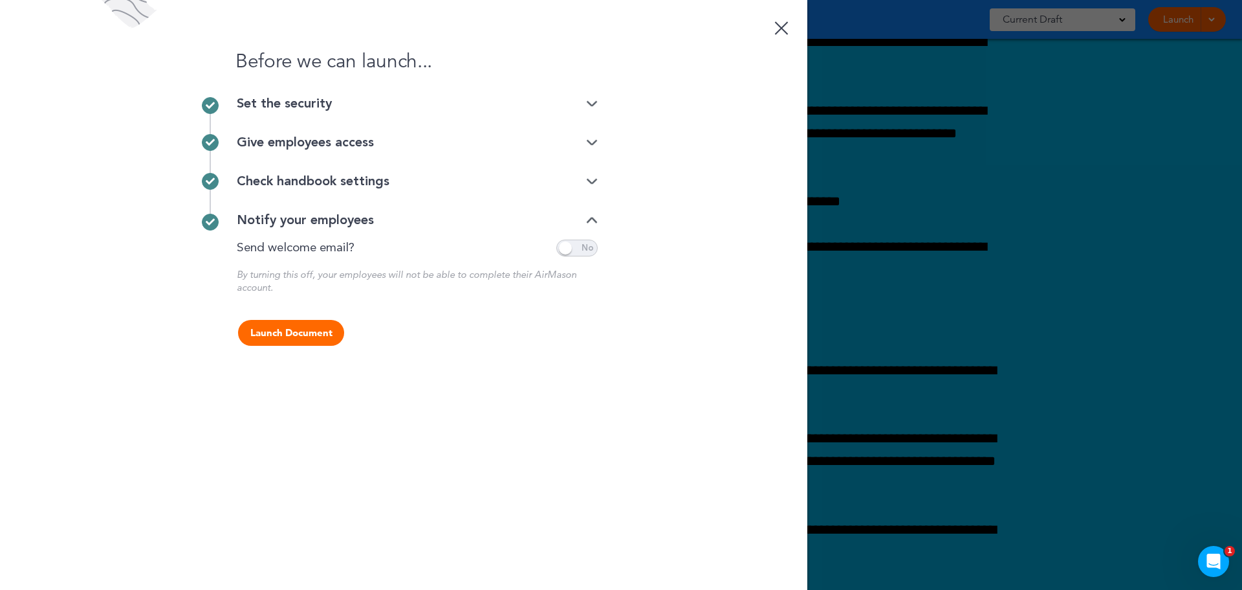
click at [578, 251] on span at bounding box center [577, 247] width 41 height 17
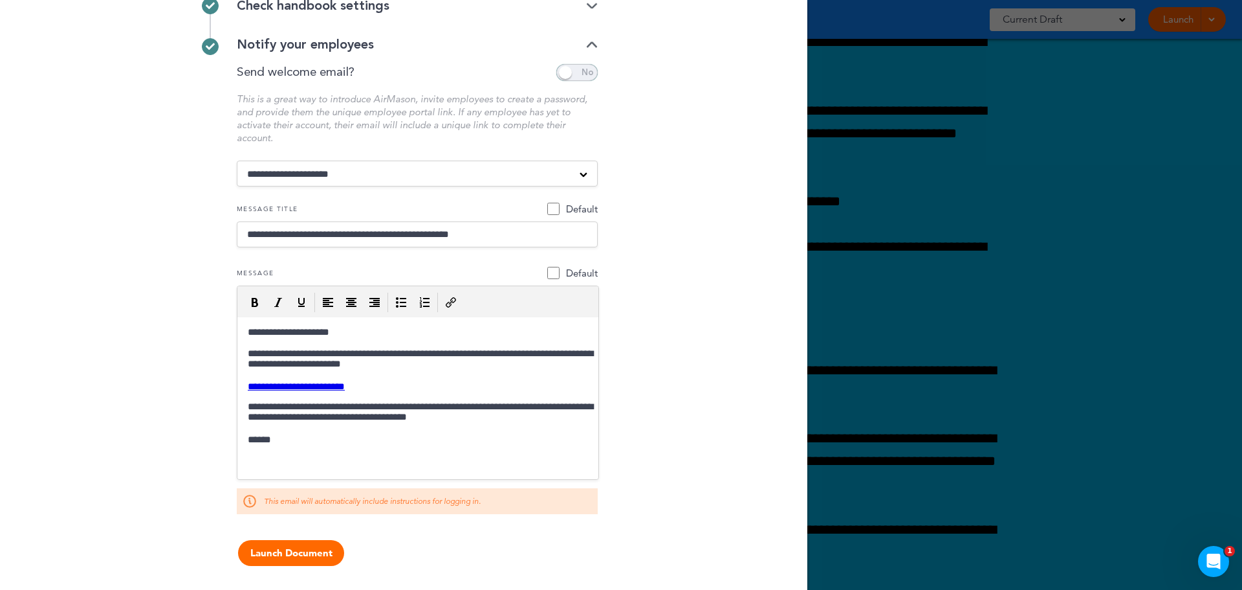
scroll to position [177, 0]
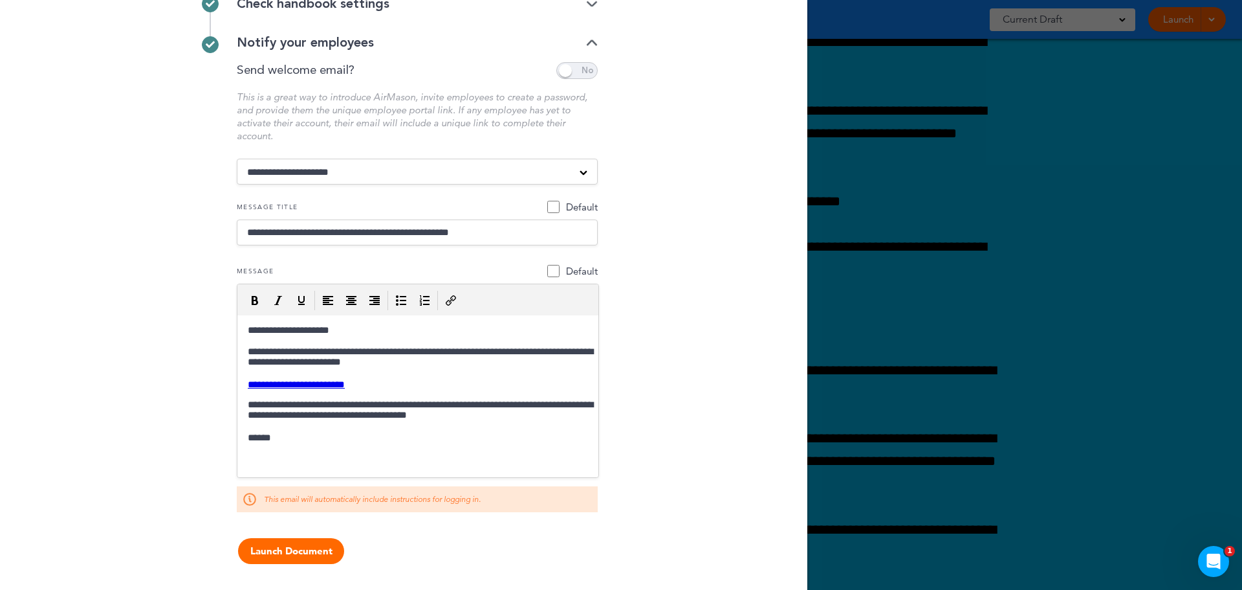
click at [284, 551] on button "Launch Document" at bounding box center [291, 551] width 106 height 26
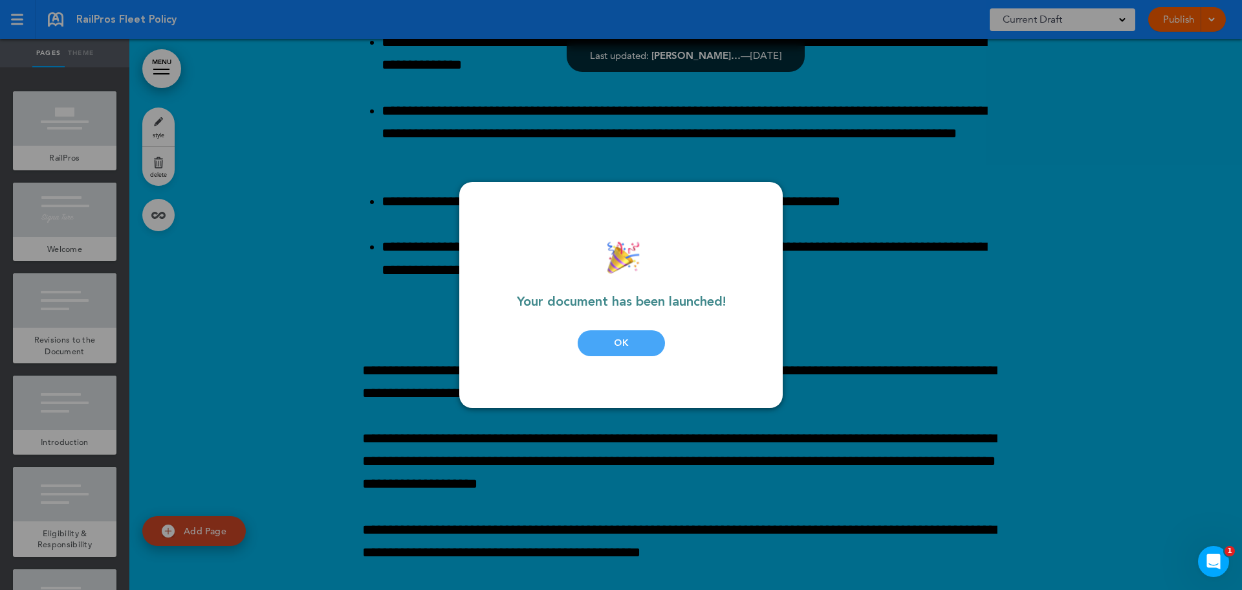
click at [657, 344] on div "OK" at bounding box center [621, 343] width 87 height 26
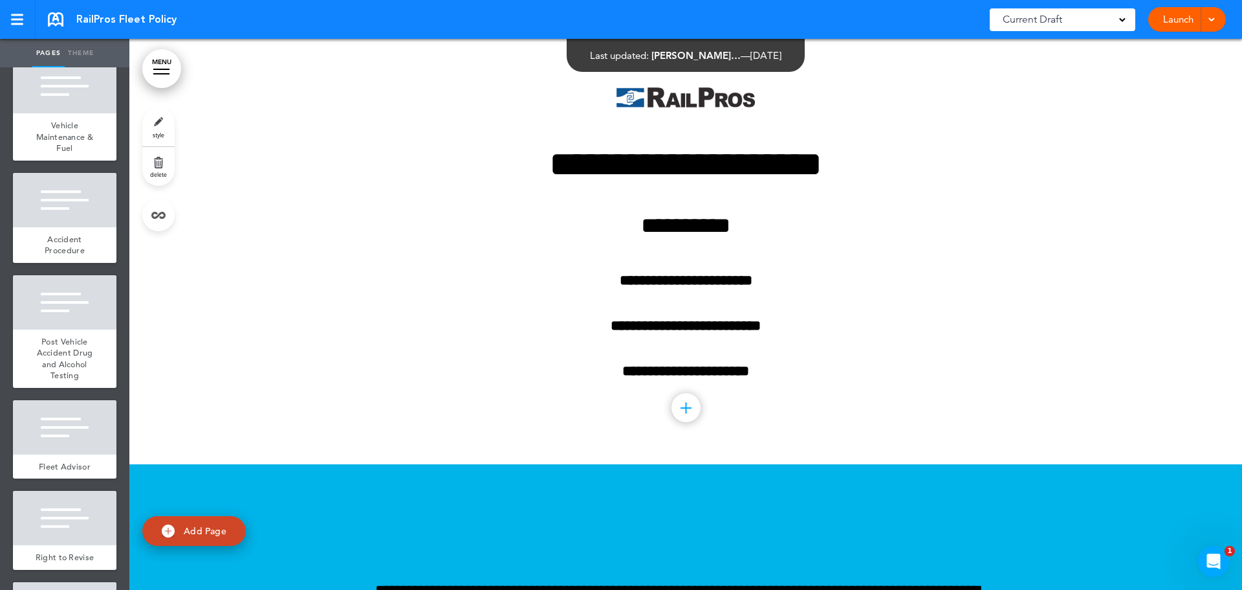
scroll to position [1469, 0]
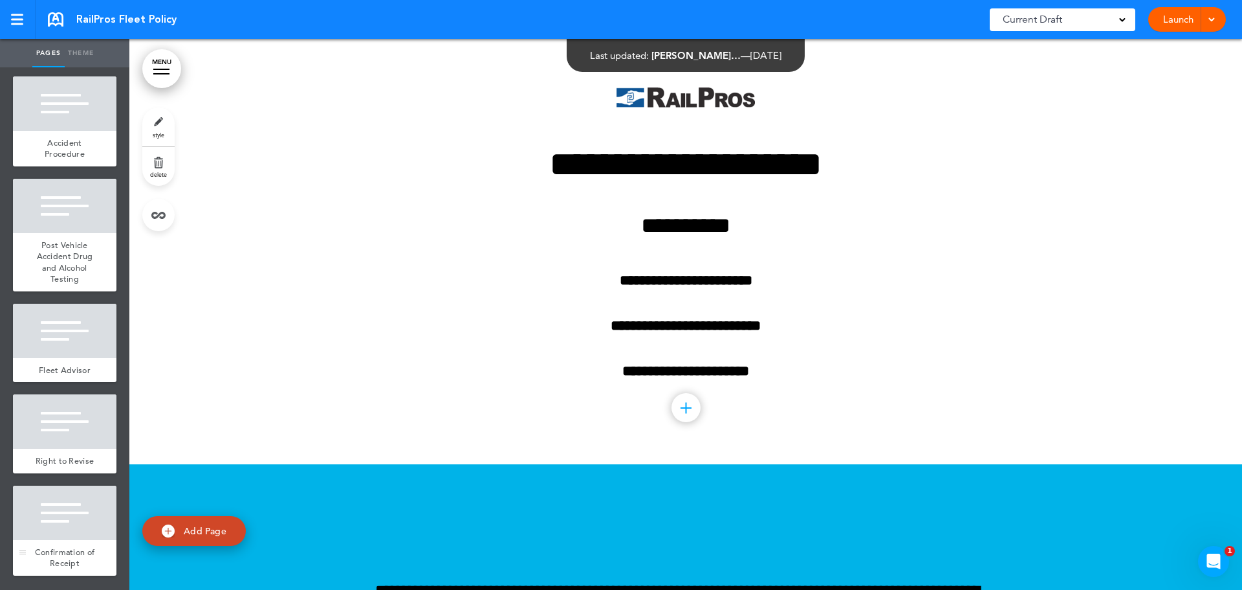
click at [47, 501] on div at bounding box center [65, 512] width 104 height 54
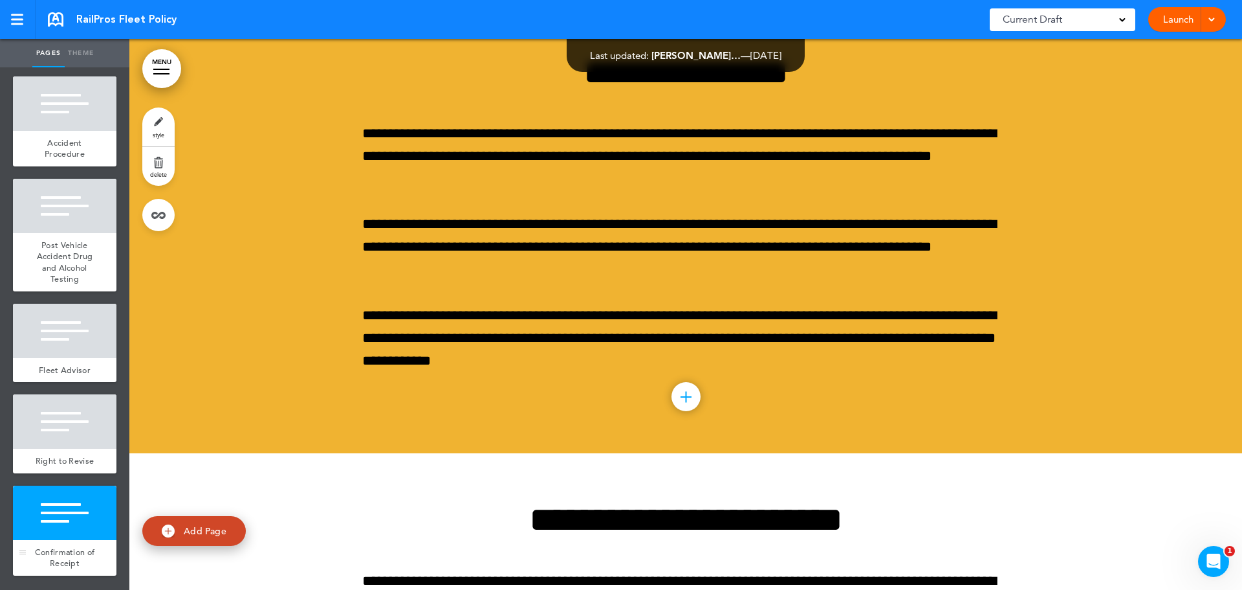
scroll to position [16357, 0]
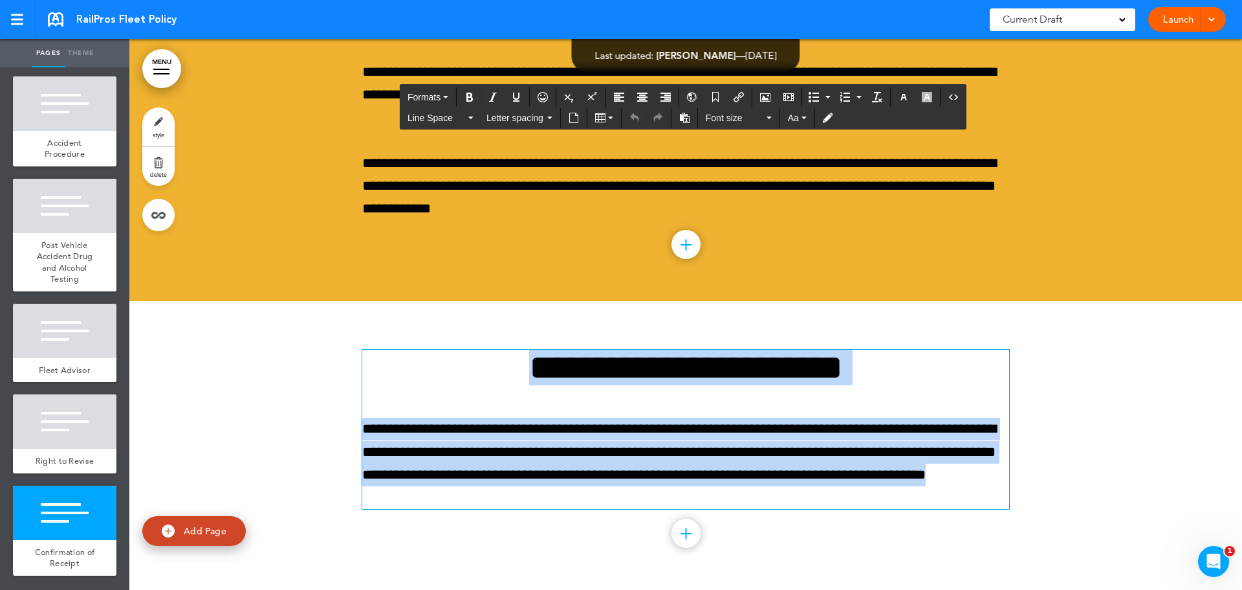
drag, startPoint x: 491, startPoint y: 362, endPoint x: 1054, endPoint y: 522, distance: 585.7
click at [1054, 522] on div "**********" at bounding box center [685, 445] width 1113 height 289
copy div "**********"
click at [474, 481] on p "**********" at bounding box center [685, 462] width 647 height 91
